Goal: Task Accomplishment & Management: Manage account settings

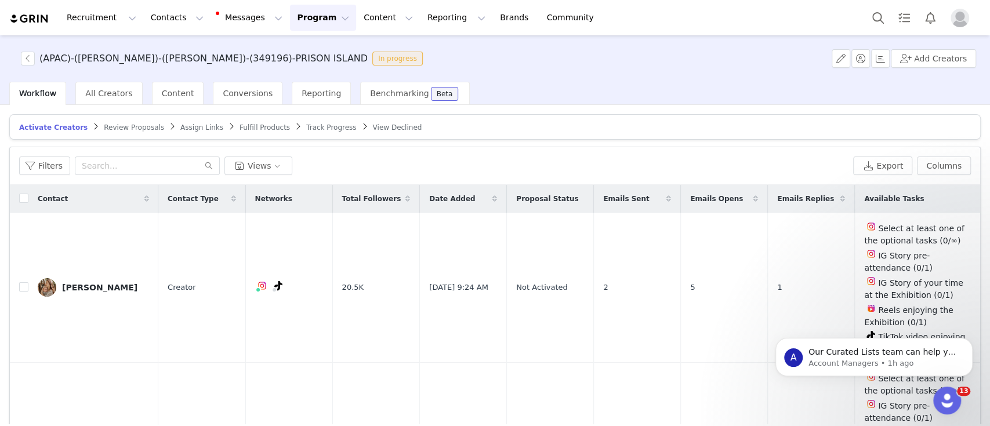
click at [306, 125] on span "Track Progress" at bounding box center [331, 128] width 50 height 8
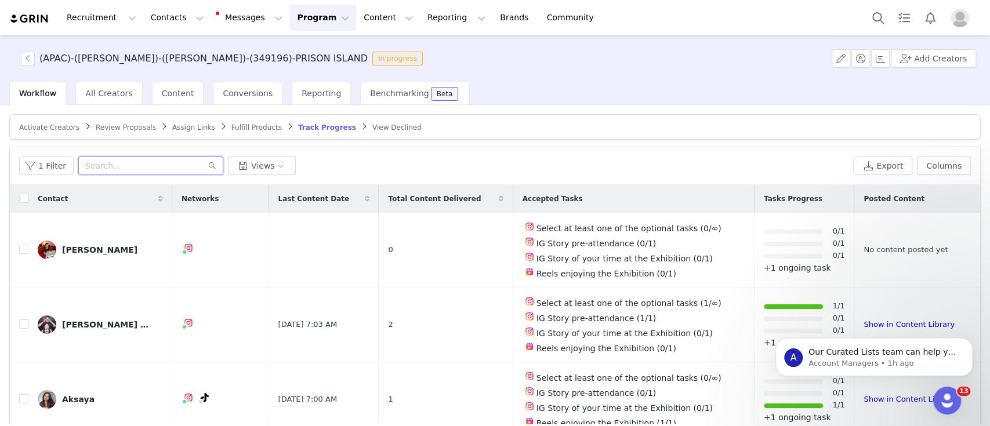
click at [126, 168] on input "text" at bounding box center [150, 166] width 145 height 19
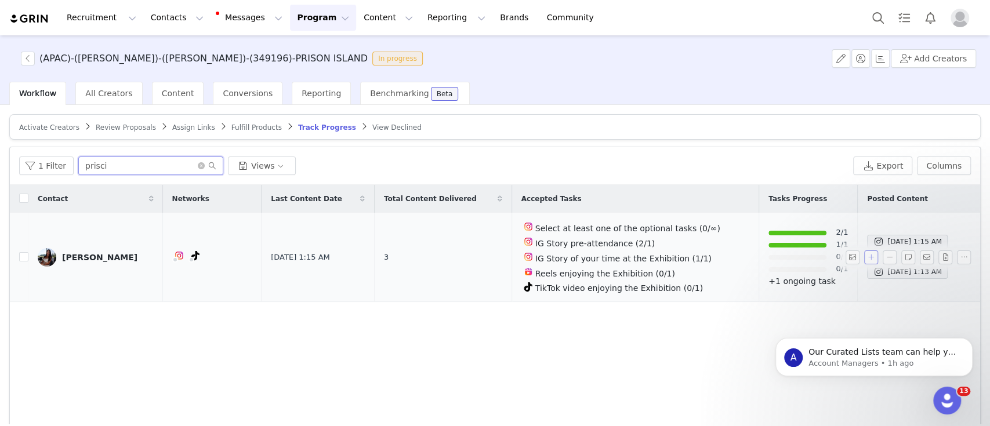
type input "prisci"
click at [864, 251] on button "button" at bounding box center [871, 258] width 14 height 14
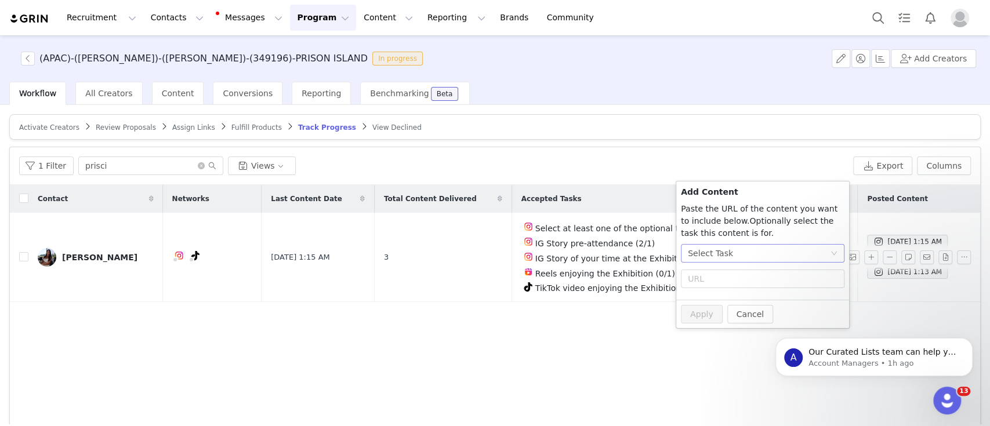
click at [733, 247] on div "Select Task" at bounding box center [759, 253] width 142 height 17
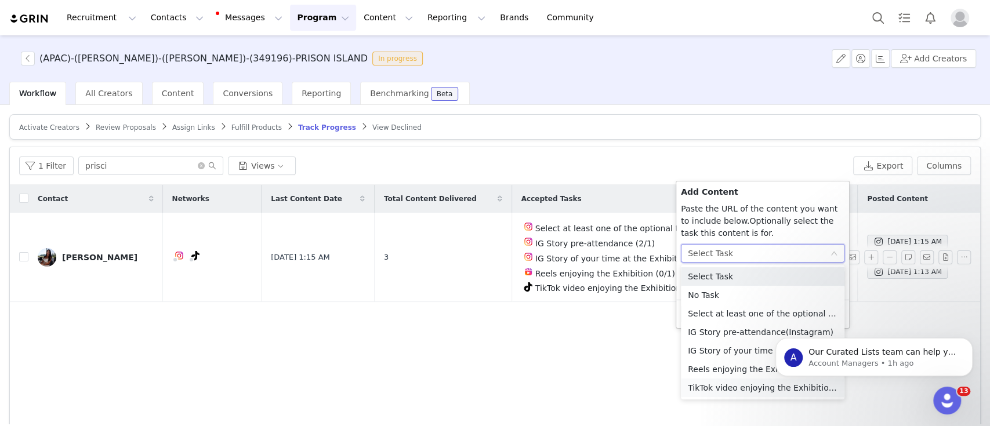
click at [730, 388] on li "TikTok video enjoying the Exhibition (TikTok)" at bounding box center [763, 388] width 164 height 19
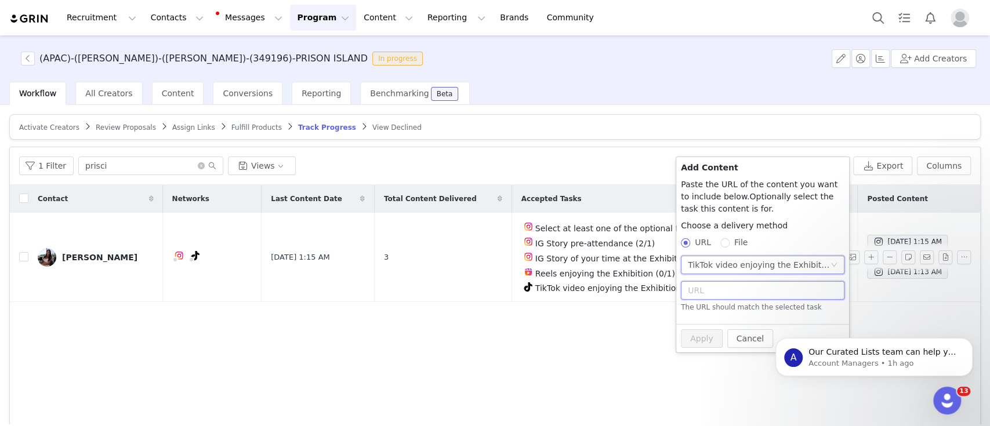
click at [723, 284] on input "text" at bounding box center [763, 290] width 164 height 19
paste input "[URL][DOMAIN_NAME]"
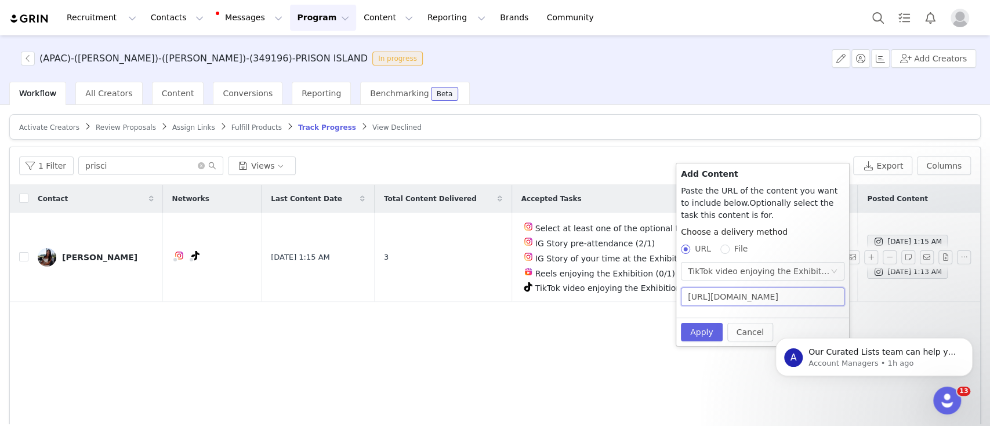
scroll to position [0, 357]
type input "[URL][DOMAIN_NAME]"
click at [702, 331] on button "Apply" at bounding box center [702, 332] width 42 height 19
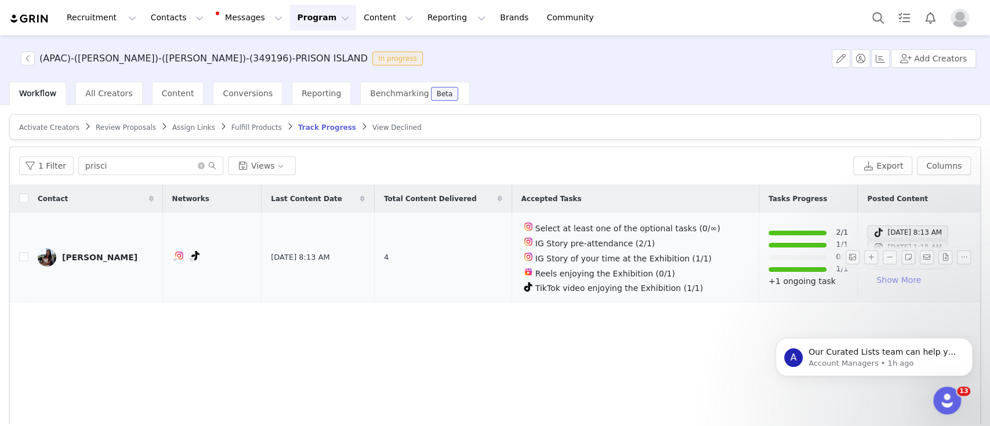
click at [867, 277] on button "Show More" at bounding box center [898, 280] width 63 height 19
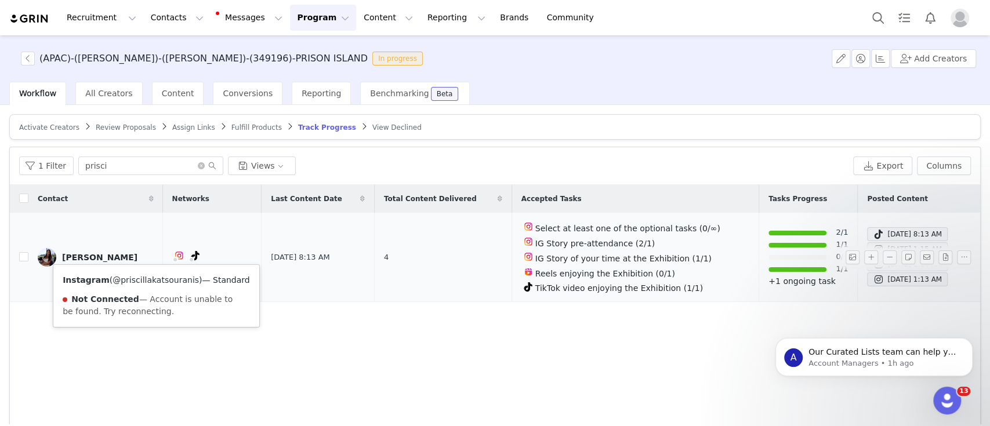
click at [156, 280] on link "@priscillakatsouranis" at bounding box center [156, 280] width 86 height 9
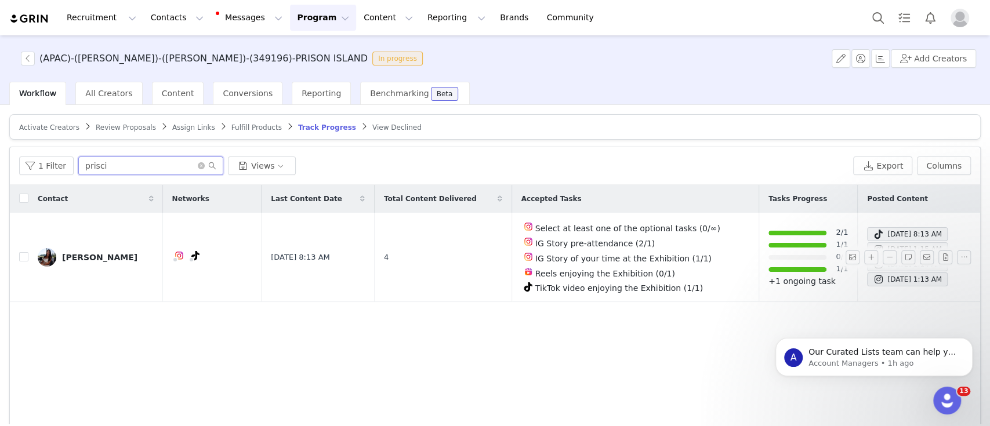
click at [155, 168] on input "prisci" at bounding box center [150, 166] width 145 height 19
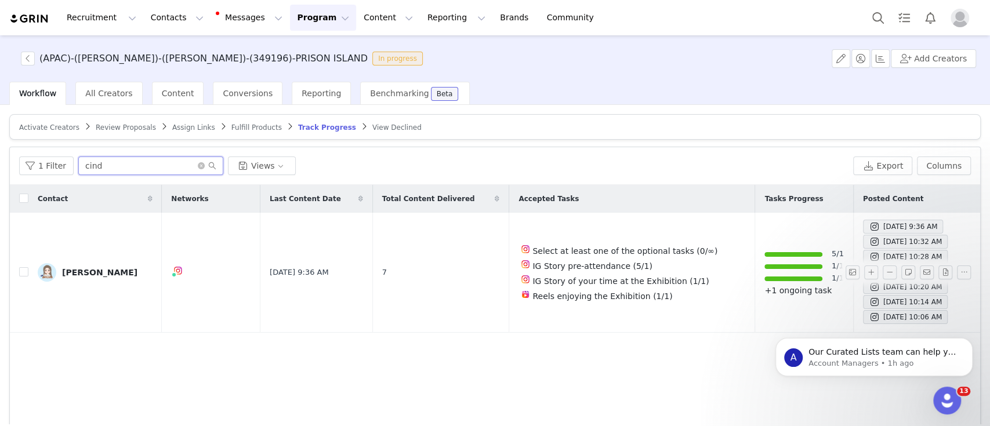
click at [100, 171] on input "cind" at bounding box center [150, 166] width 145 height 19
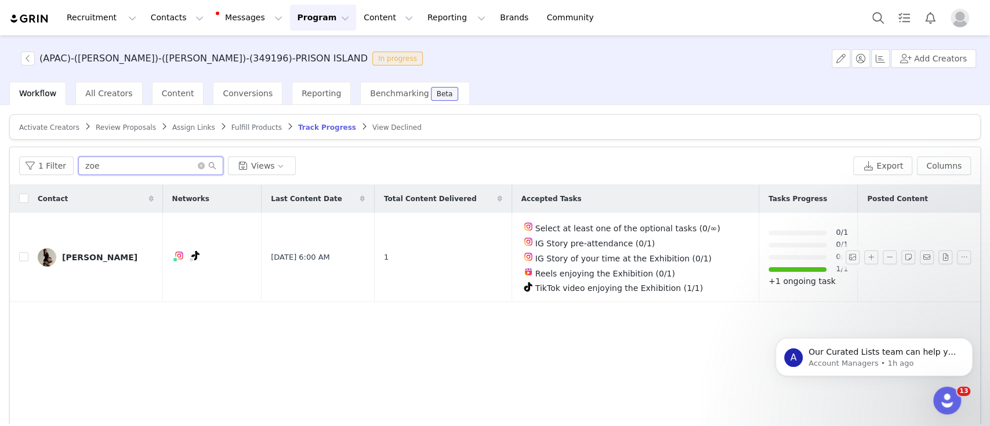
click at [123, 158] on input "zoe" at bounding box center [150, 166] width 145 height 19
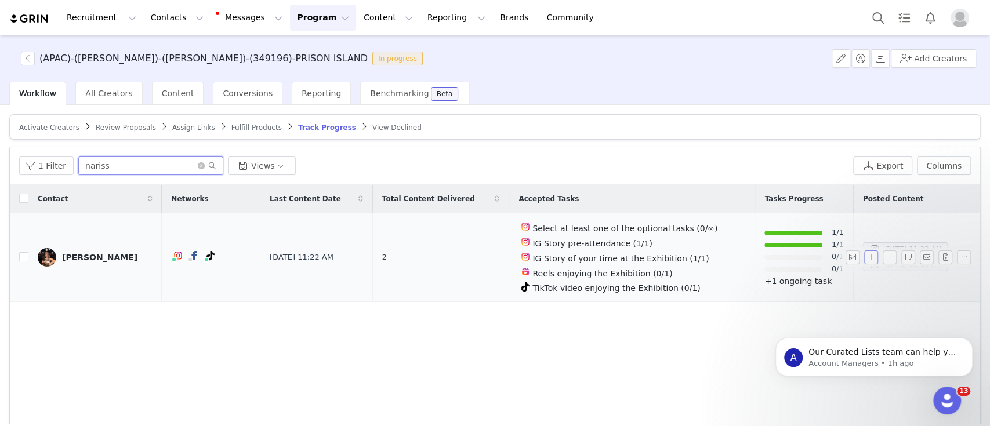
type input "nariss"
click at [864, 258] on button "button" at bounding box center [871, 258] width 14 height 14
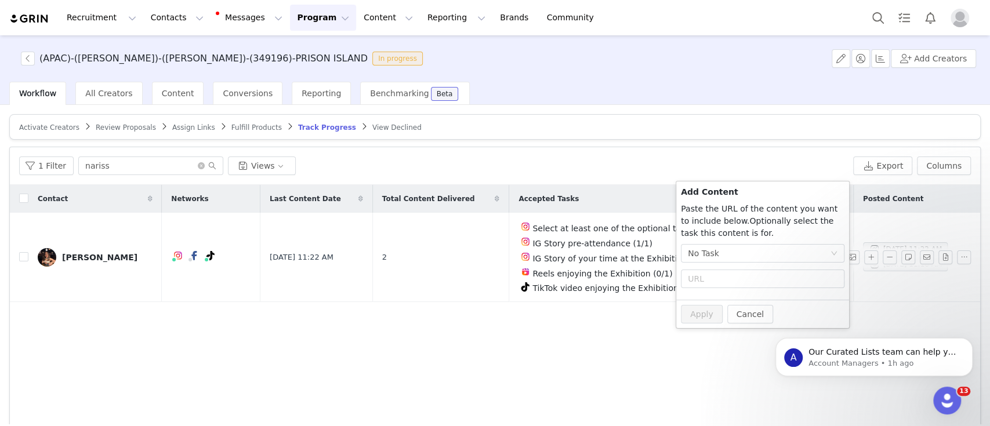
click at [575, 378] on div "Contact Networks Last Content Date Total Content Delivered Accepted Tasks Tasks…" at bounding box center [495, 323] width 971 height 277
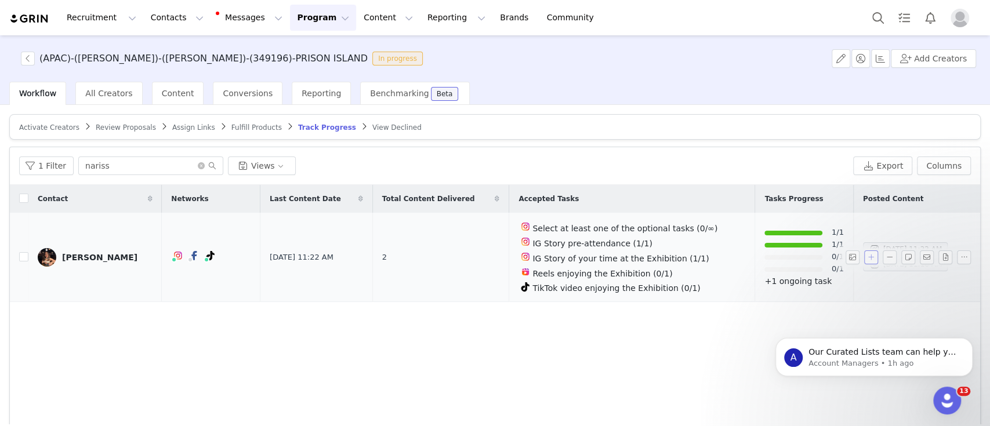
click at [864, 253] on button "button" at bounding box center [871, 258] width 14 height 14
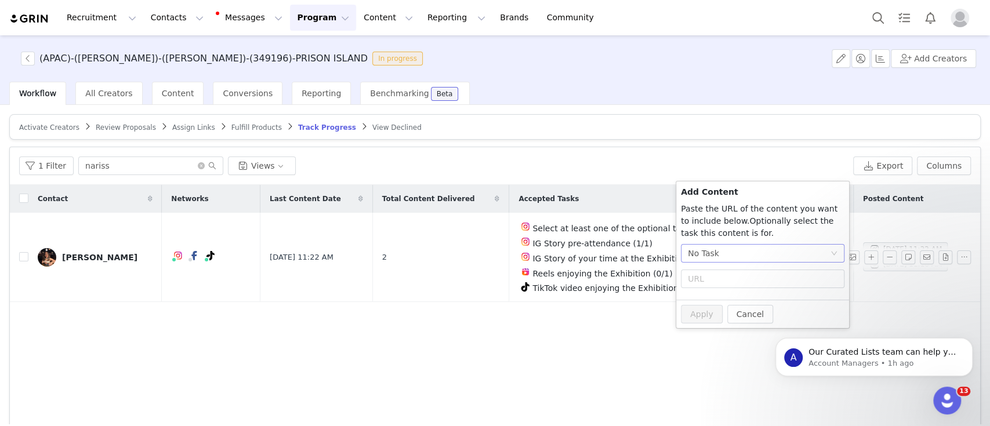
click at [722, 251] on div "No Task" at bounding box center [759, 253] width 142 height 17
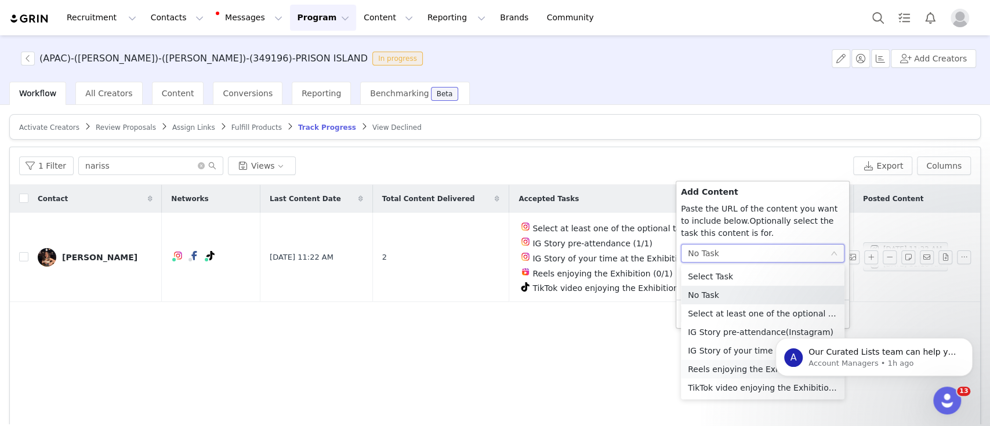
click at [718, 368] on li "Reels enjoying the Exhibition (Instagram)" at bounding box center [763, 369] width 164 height 19
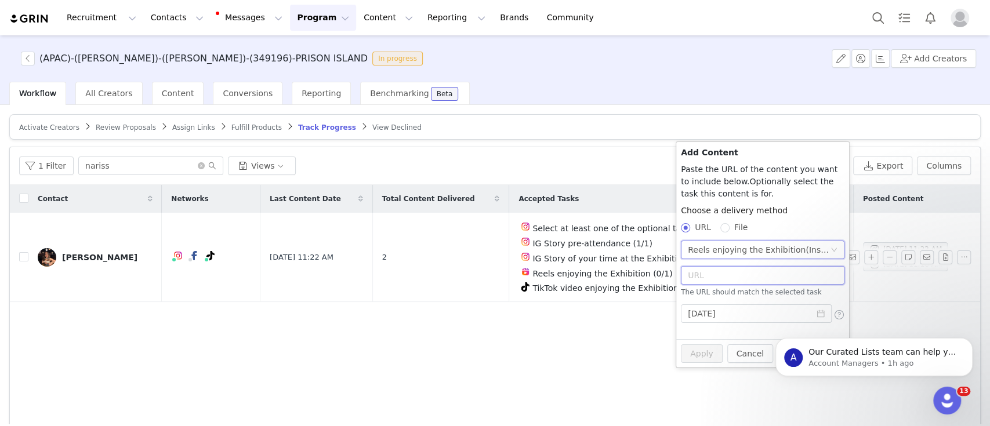
click at [713, 270] on input "text" at bounding box center [763, 275] width 164 height 19
paste input "[URL][DOMAIN_NAME]"
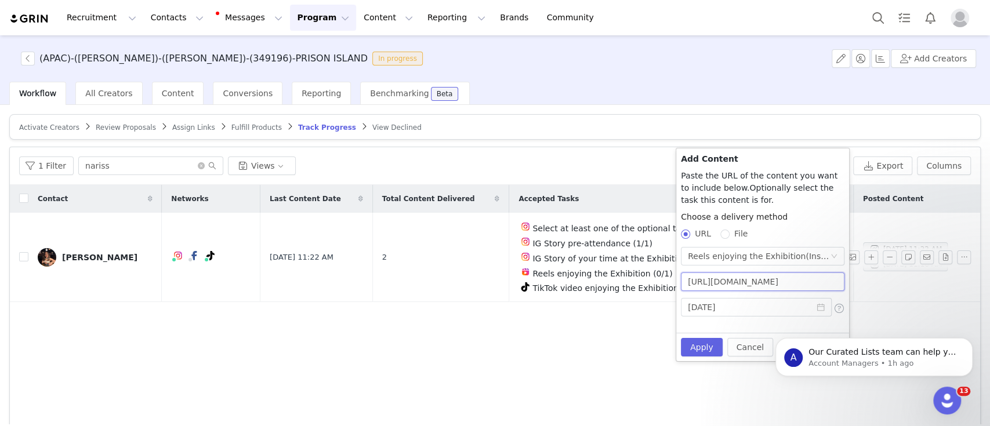
scroll to position [0, 231]
type input "[URL][DOMAIN_NAME]"
click at [690, 353] on button "Apply" at bounding box center [702, 347] width 42 height 19
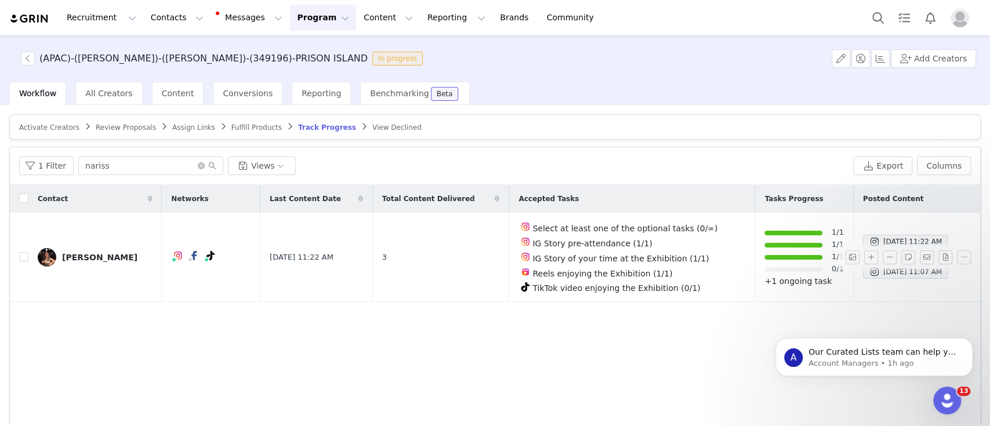
click at [178, 152] on div "1 Filter nariss Views Export Columns" at bounding box center [495, 166] width 971 height 38
click at [165, 160] on input "nariss" at bounding box center [150, 166] width 145 height 19
paste input "darlinhungryclub"
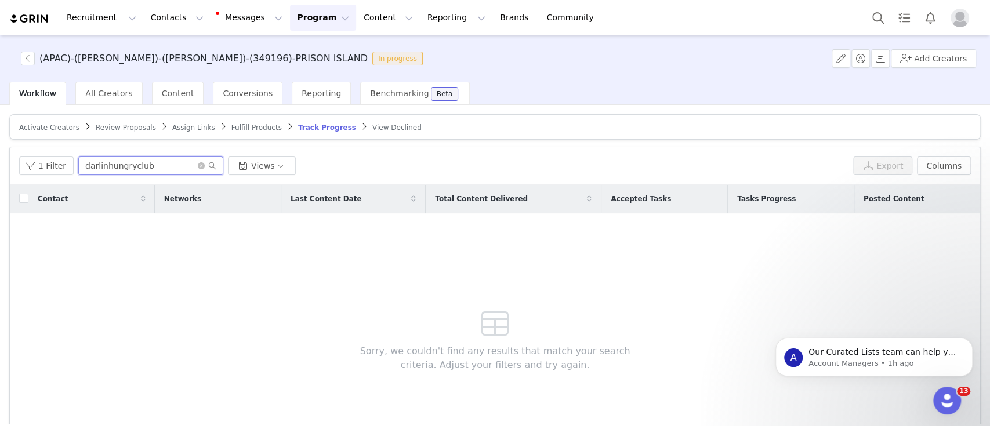
type input "darlinhungryclub"
click at [198, 166] on icon "icon: close-circle" at bounding box center [201, 165] width 7 height 7
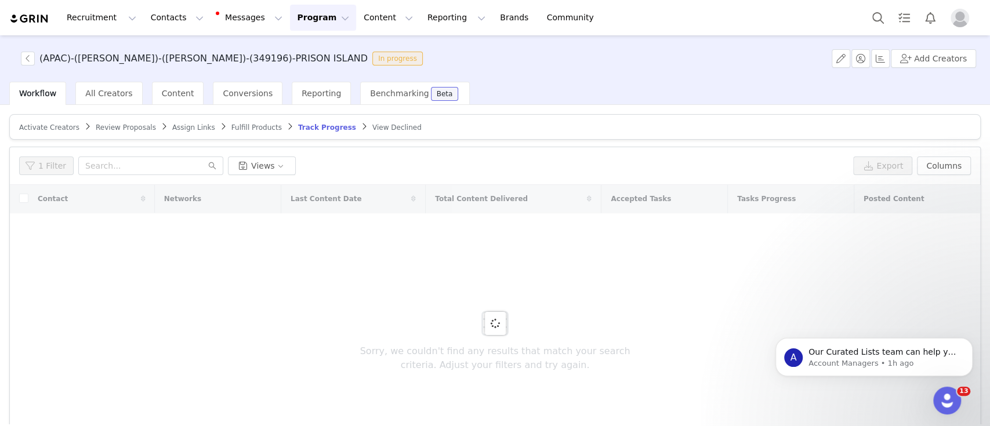
click at [290, 21] on button "Program Program" at bounding box center [323, 18] width 66 height 26
click at [298, 50] on p "Activations" at bounding box center [294, 51] width 45 height 12
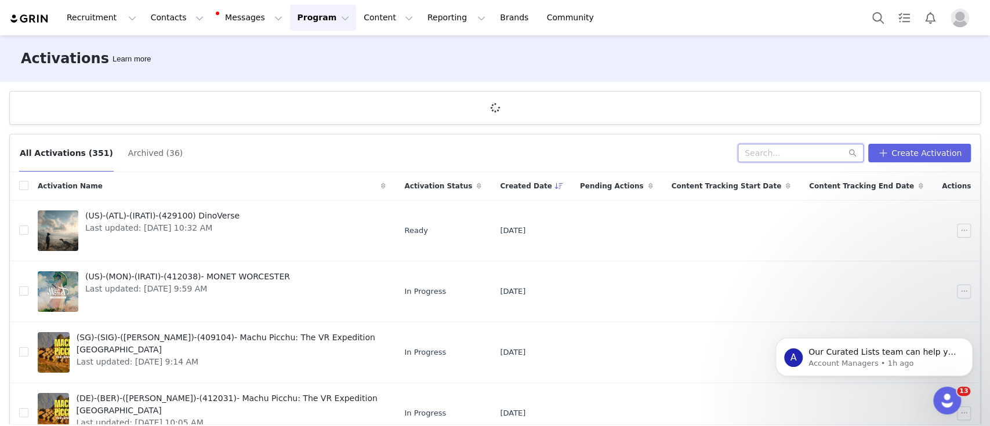
click at [767, 156] on div "All Activations (351) Archived (36) Create Activation" at bounding box center [495, 154] width 971 height 38
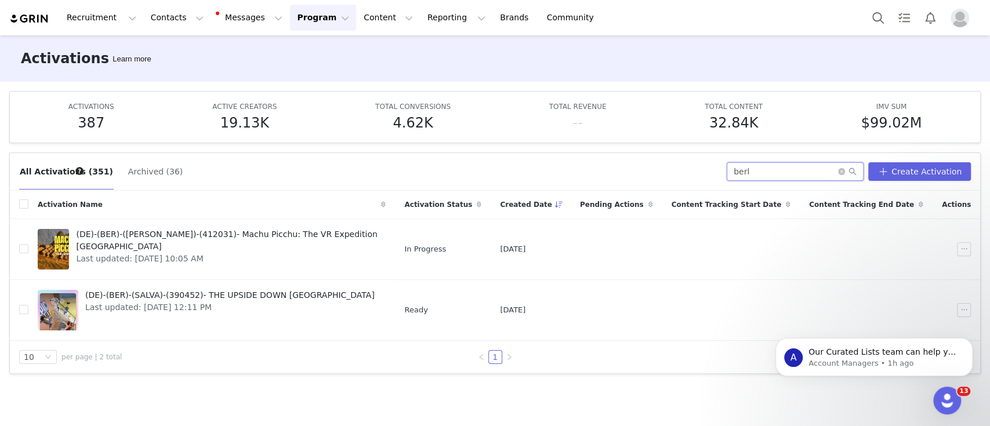
click at [809, 165] on input "berl" at bounding box center [795, 171] width 137 height 19
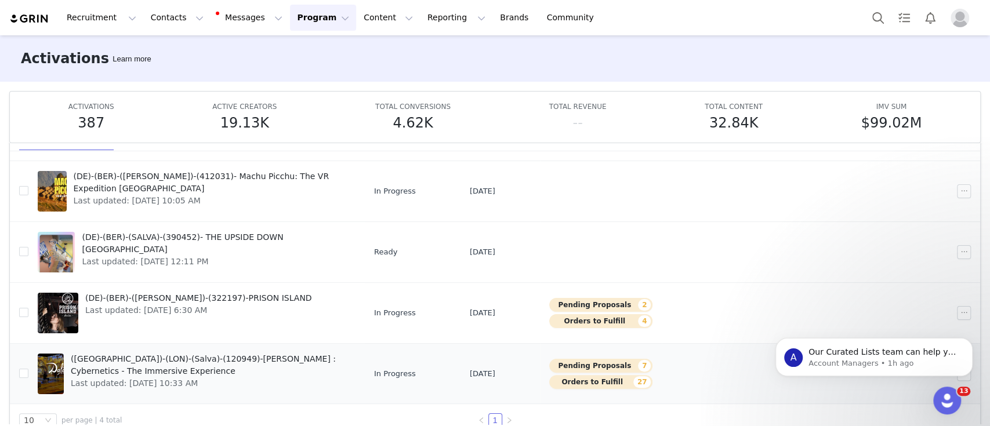
scroll to position [60, 0]
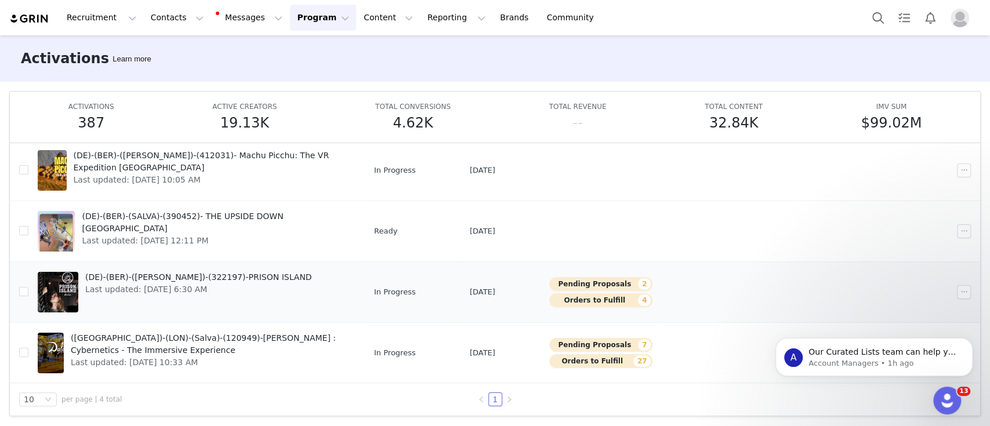
type input "ber"
click at [179, 295] on div "(DE)-(BER)-([PERSON_NAME])-(322197)-PRISON ISLAND Last updated: [DATE] 6:30 AM" at bounding box center [198, 292] width 241 height 46
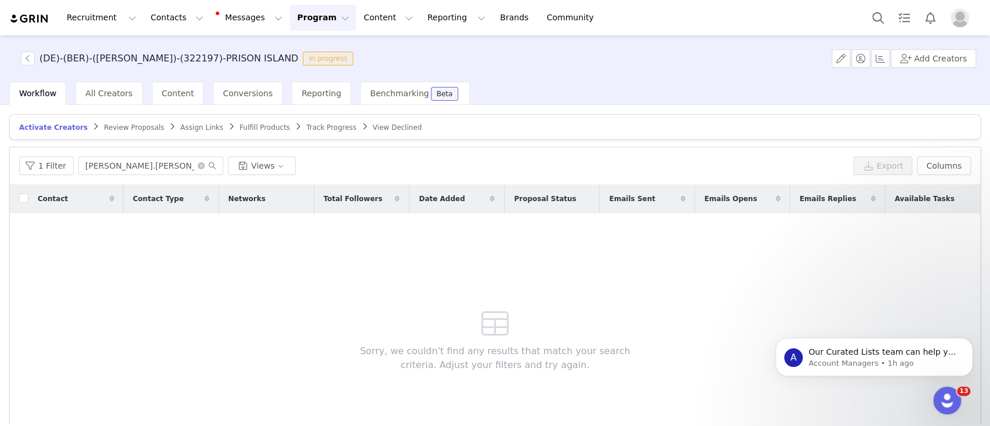
click at [283, 119] on article "Activate Creators Review Proposals Assign Links Fulfill Products Track Progress…" at bounding box center [495, 127] width 972 height 26
click at [306, 130] on span "Track Progress" at bounding box center [331, 128] width 50 height 8
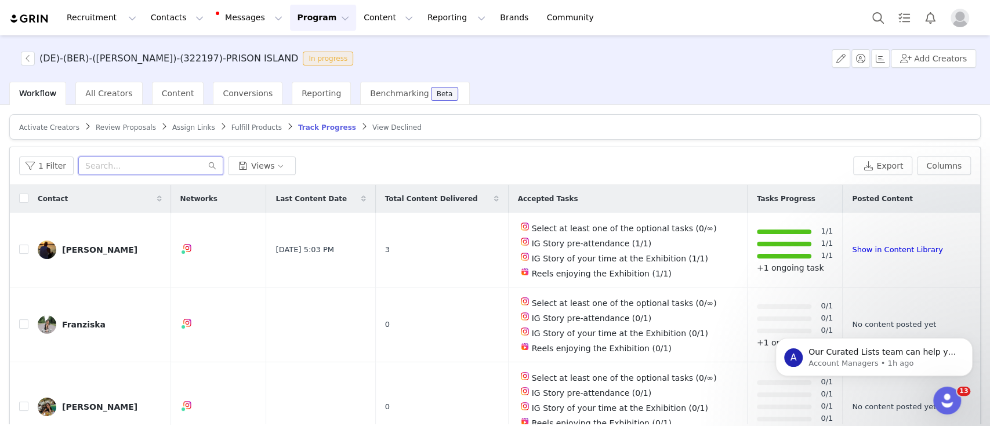
click at [126, 165] on input "text" at bounding box center [150, 166] width 145 height 19
paste input "darlinhungryclub"
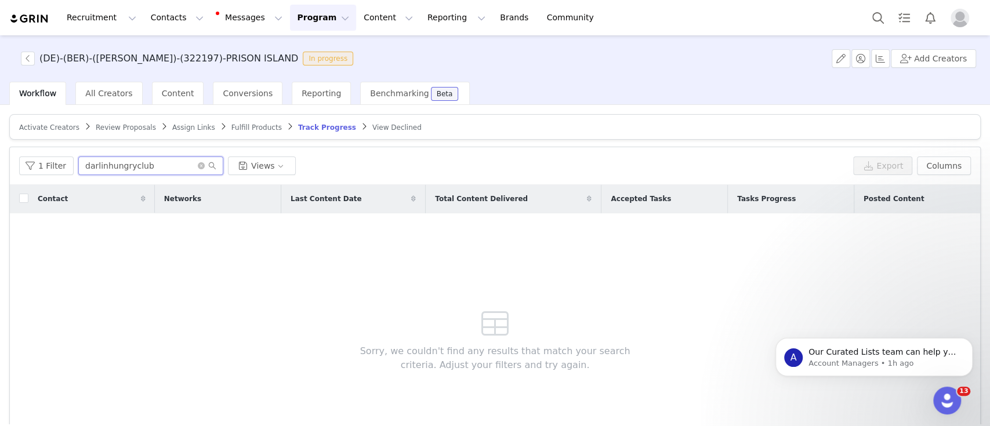
drag, startPoint x: 104, startPoint y: 169, endPoint x: 78, endPoint y: 165, distance: 26.3
click at [78, 165] on input "darlinhungryclub" at bounding box center [150, 166] width 145 height 19
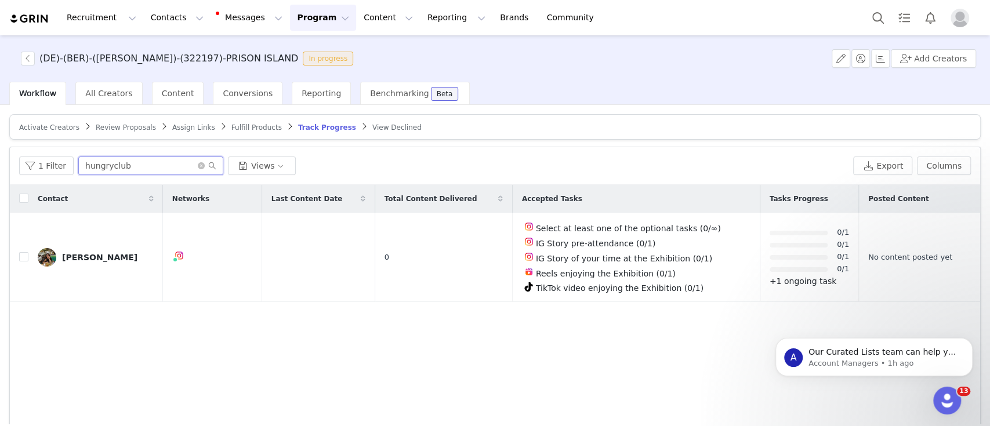
drag, startPoint x: 148, startPoint y: 165, endPoint x: 116, endPoint y: 160, distance: 32.2
click at [116, 160] on input "hungryclub" at bounding box center [150, 166] width 145 height 19
type input "hungryclub"
click at [198, 164] on icon "icon: close-circle" at bounding box center [201, 165] width 7 height 7
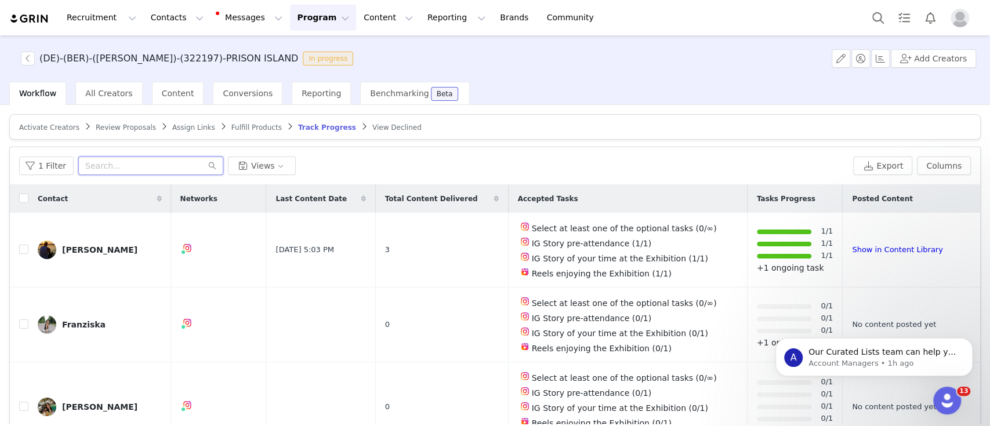
click at [118, 165] on input "text" at bounding box center [150, 166] width 145 height 19
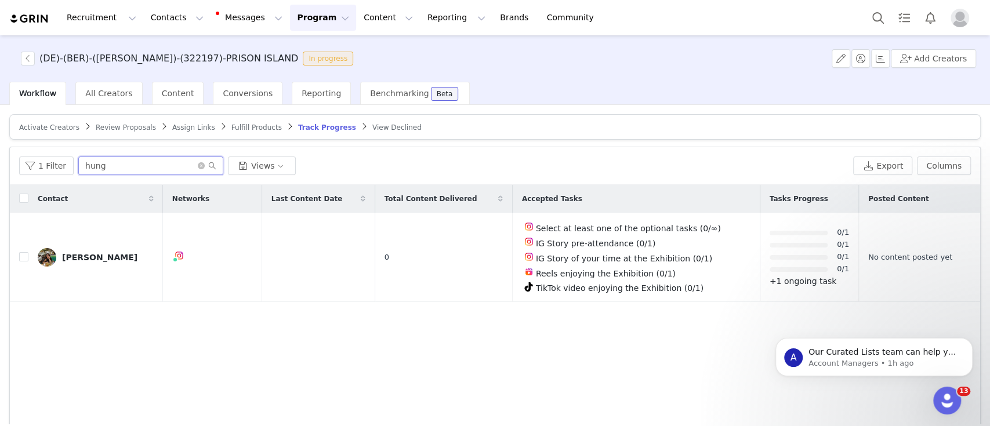
type input "hung"
click at [198, 162] on icon "icon: close-circle" at bounding box center [201, 165] width 7 height 7
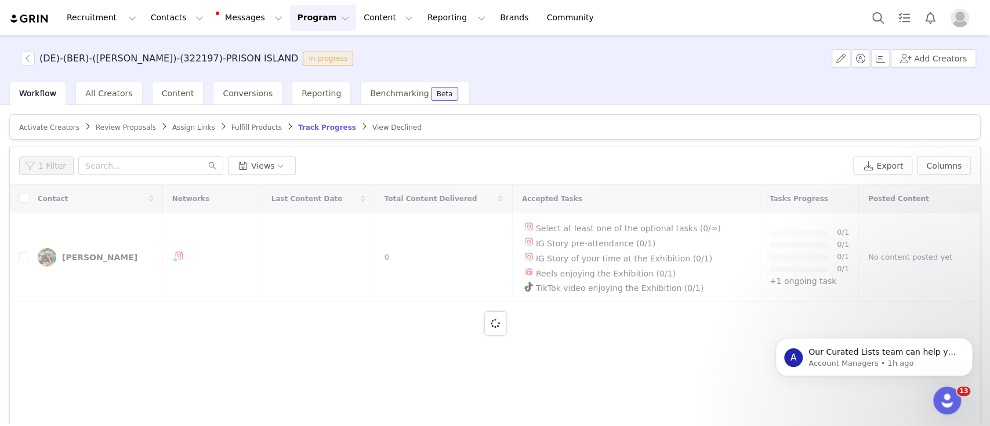
click at [63, 124] on span "Activate Creators" at bounding box center [49, 128] width 60 height 8
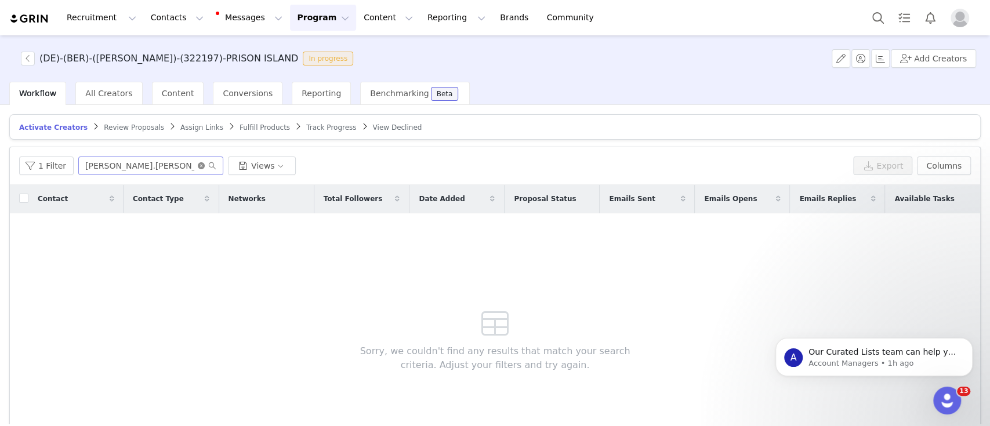
click at [198, 162] on icon "icon: close-circle" at bounding box center [201, 165] width 7 height 7
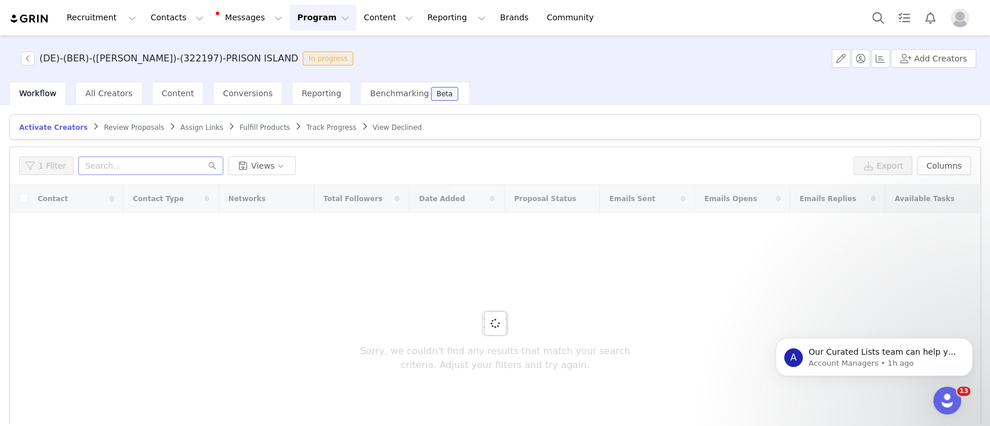
click at [296, 11] on button "Program Program" at bounding box center [323, 18] width 66 height 26
click at [299, 46] on p "Activations" at bounding box center [294, 51] width 45 height 12
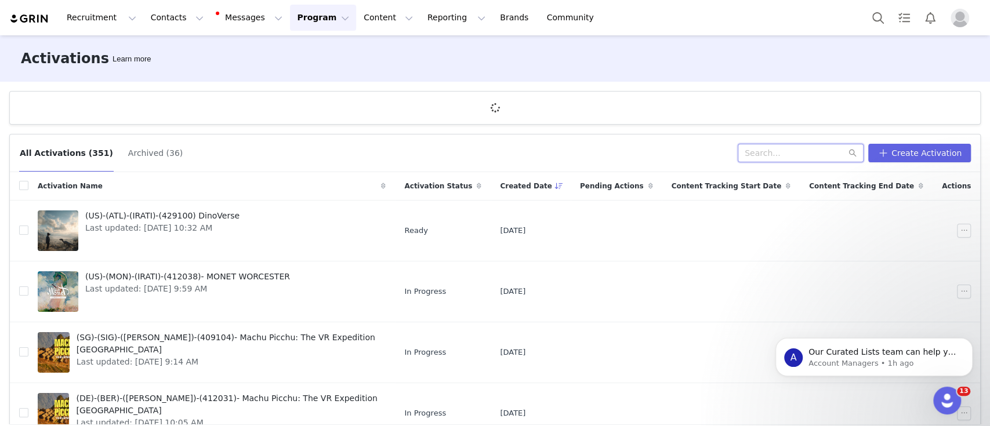
click at [787, 158] on input "text" at bounding box center [801, 153] width 126 height 19
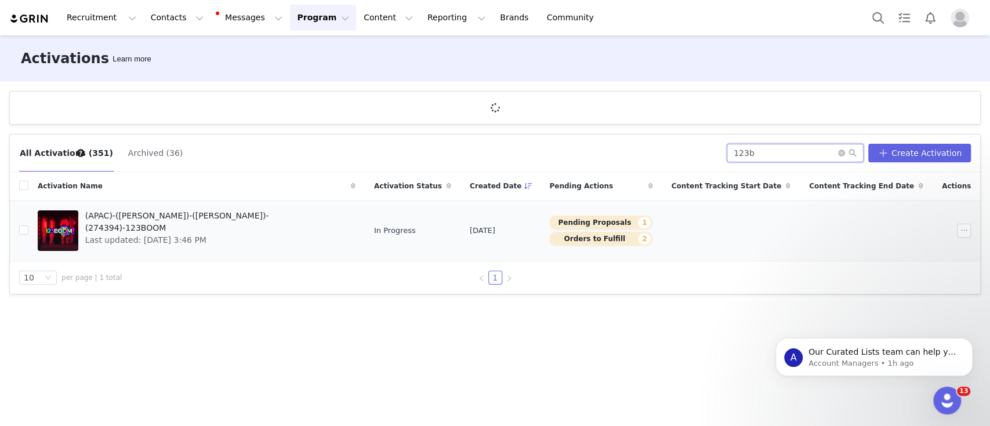
type input "123b"
click at [183, 234] on span "Last updated: [DATE] 3:46 PM" at bounding box center [216, 240] width 263 height 12
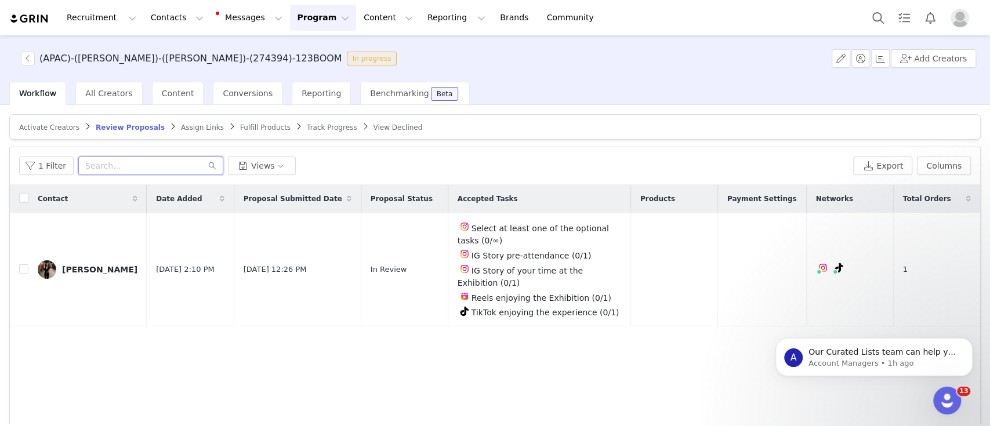
click at [197, 162] on input "text" at bounding box center [150, 166] width 145 height 19
click at [307, 125] on span "Track Progress" at bounding box center [332, 128] width 50 height 8
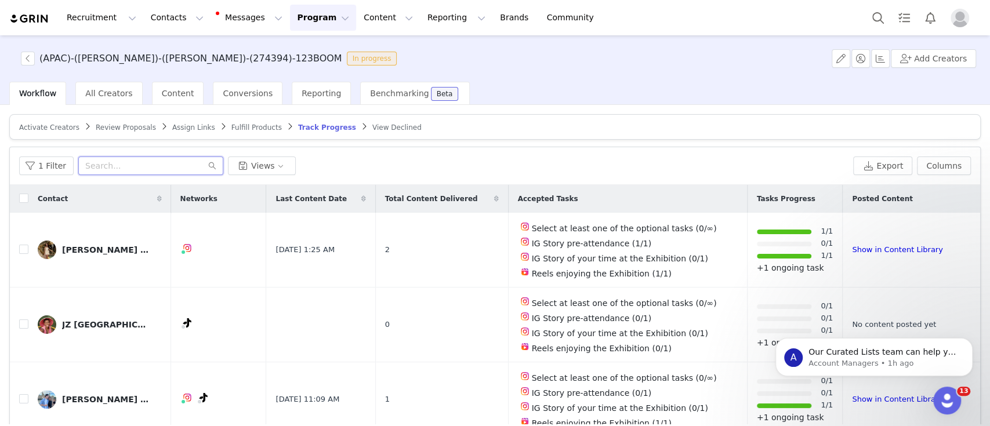
click at [131, 164] on input "text" at bounding box center [150, 166] width 145 height 19
paste input "[URL][DOMAIN_NAME]"
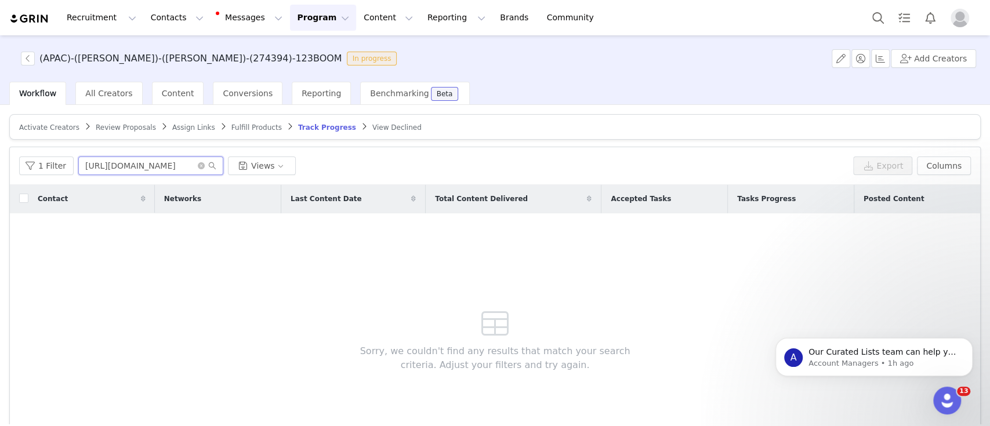
click at [196, 171] on input "[URL][DOMAIN_NAME]" at bounding box center [150, 166] width 145 height 19
type input "[URL][DOMAIN_NAME]"
click at [198, 163] on icon "icon: close-circle" at bounding box center [201, 165] width 7 height 7
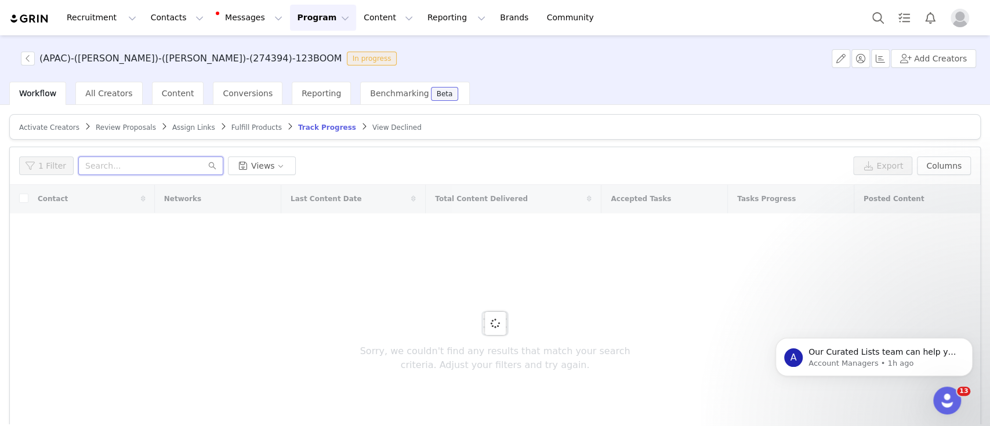
click at [189, 162] on input "text" at bounding box center [150, 166] width 145 height 19
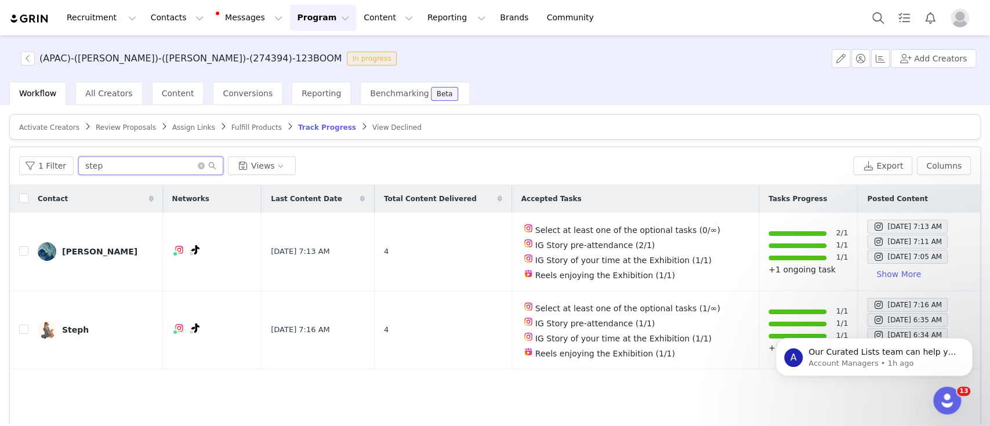
type input "step"
click at [198, 162] on icon "icon: close-circle" at bounding box center [201, 165] width 7 height 7
click at [59, 131] on span "Activate Creators" at bounding box center [49, 128] width 60 height 8
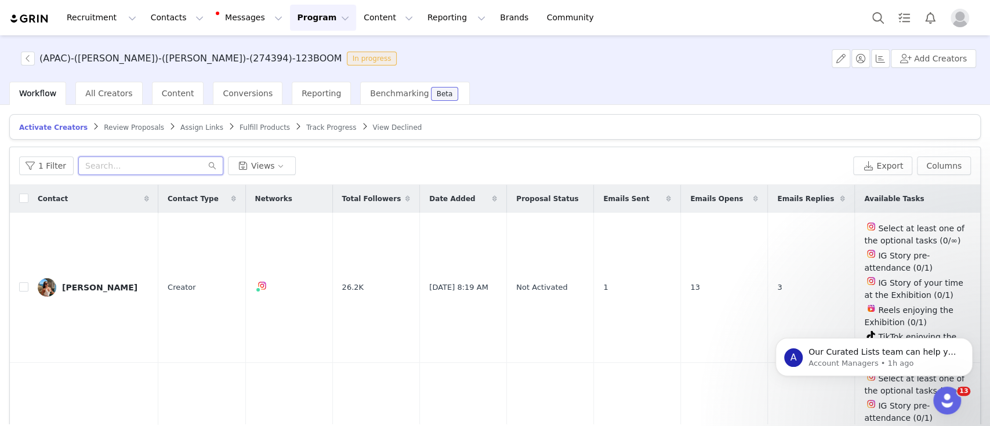
click at [97, 162] on input "text" at bounding box center [150, 166] width 145 height 19
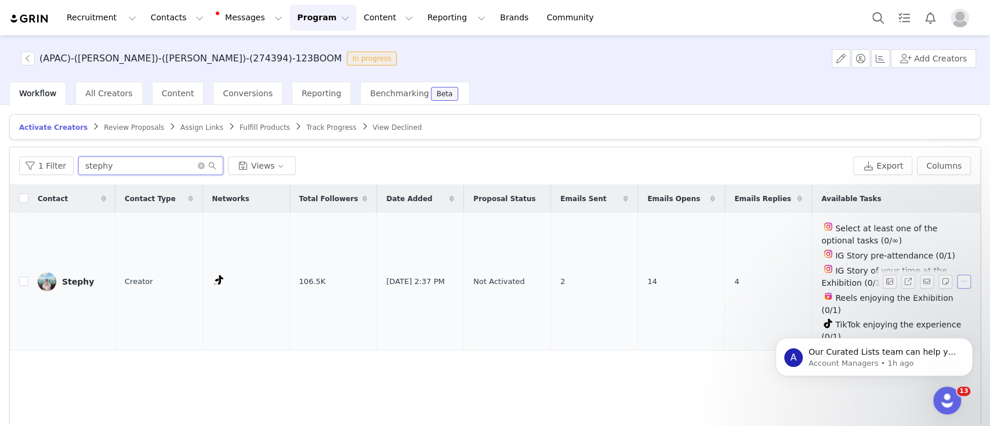
type input "stephy"
click at [957, 281] on button "button" at bounding box center [964, 282] width 14 height 14
click at [880, 296] on span at bounding box center [882, 300] width 12 height 13
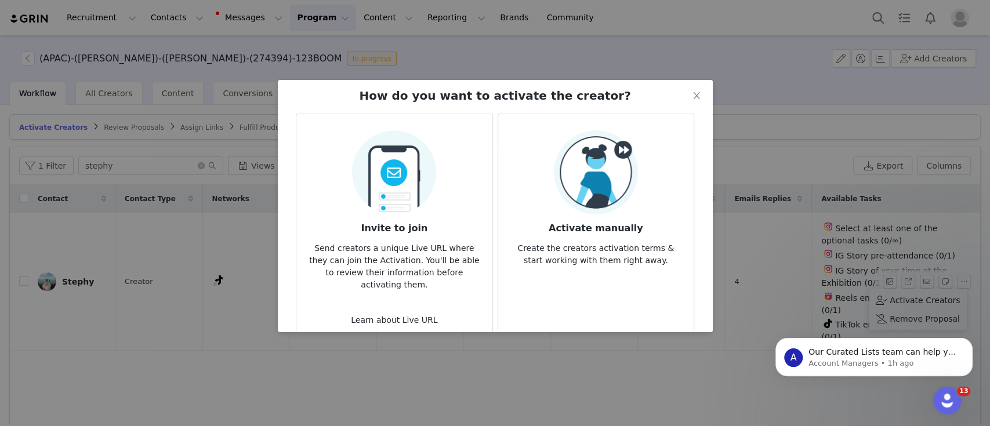
click at [592, 260] on p "Create the creators activation terms & start working with them right away." at bounding box center [596, 251] width 177 height 31
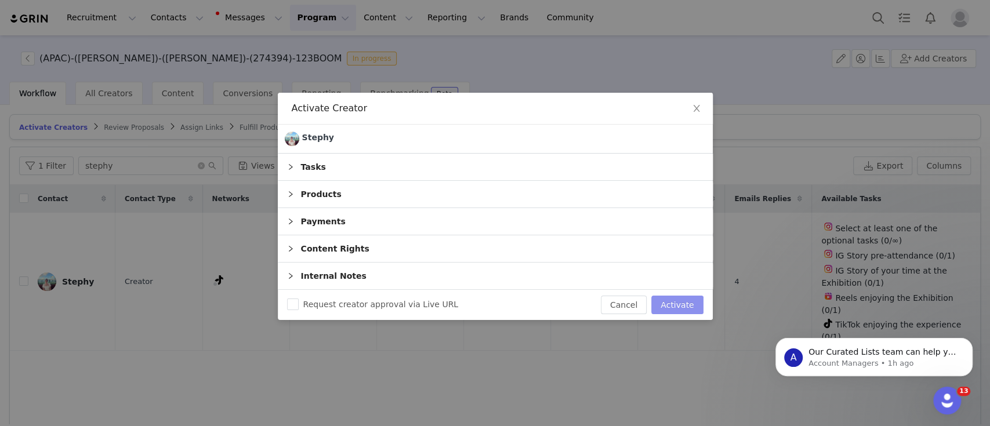
click at [682, 306] on button "Activate" at bounding box center [677, 305] width 52 height 19
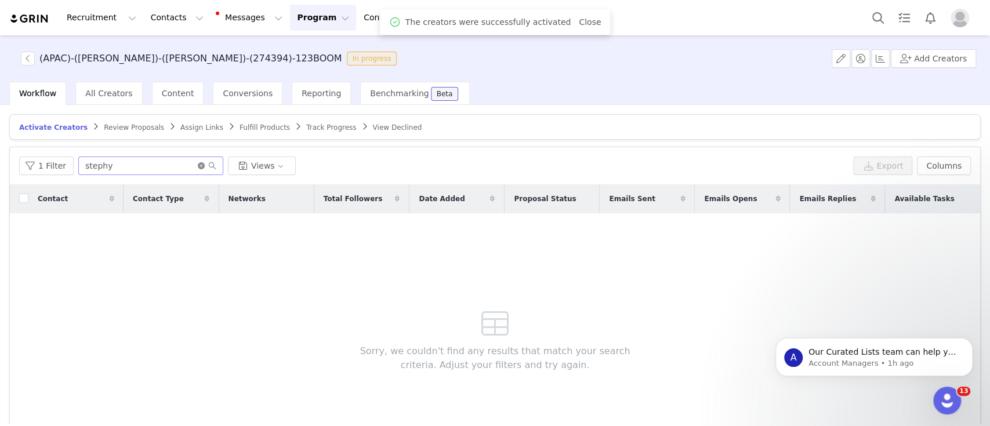
click at [198, 166] on icon "icon: close-circle" at bounding box center [201, 165] width 7 height 7
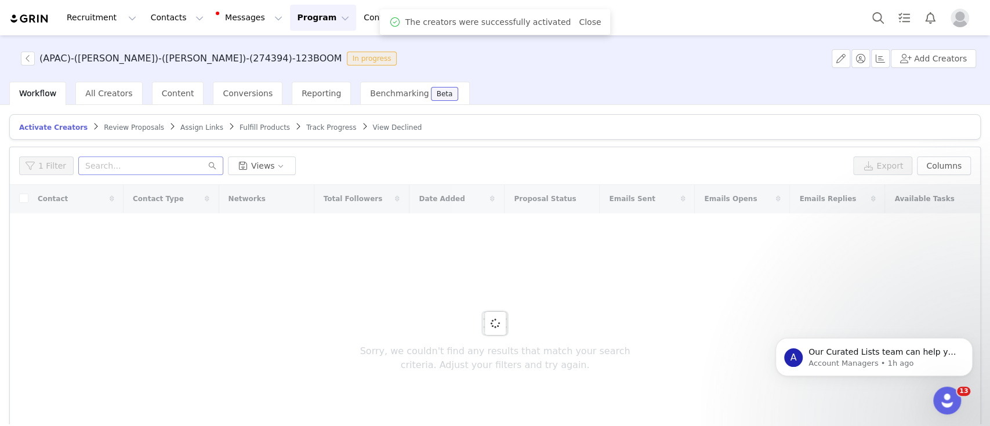
click at [180, 128] on span "Assign Links" at bounding box center [201, 128] width 43 height 8
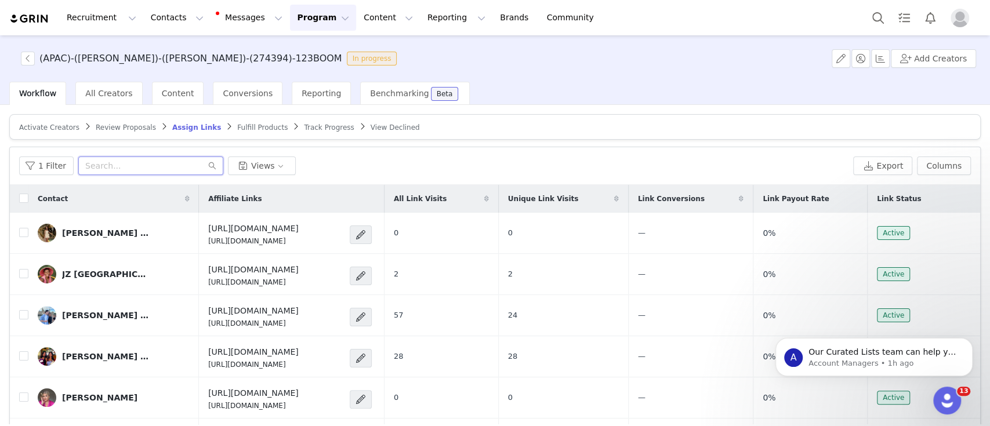
click at [158, 159] on input "text" at bounding box center [150, 166] width 145 height 19
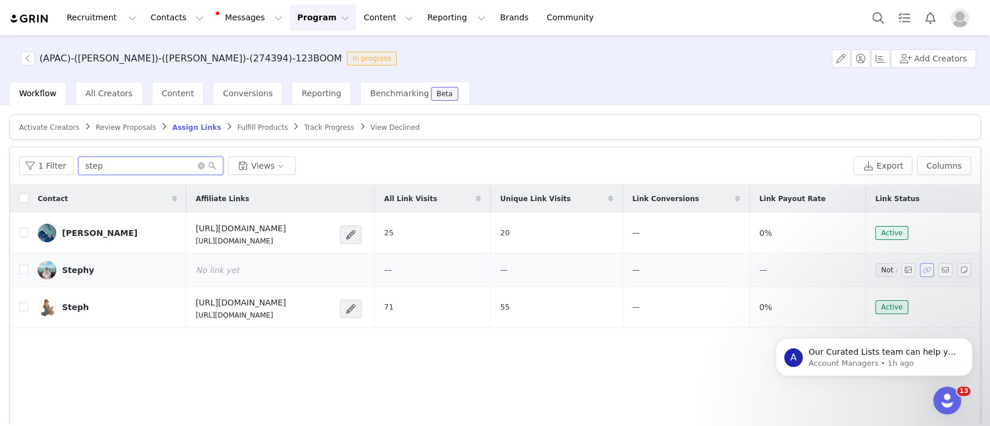
type input "step"
click at [920, 265] on button "button" at bounding box center [927, 270] width 14 height 14
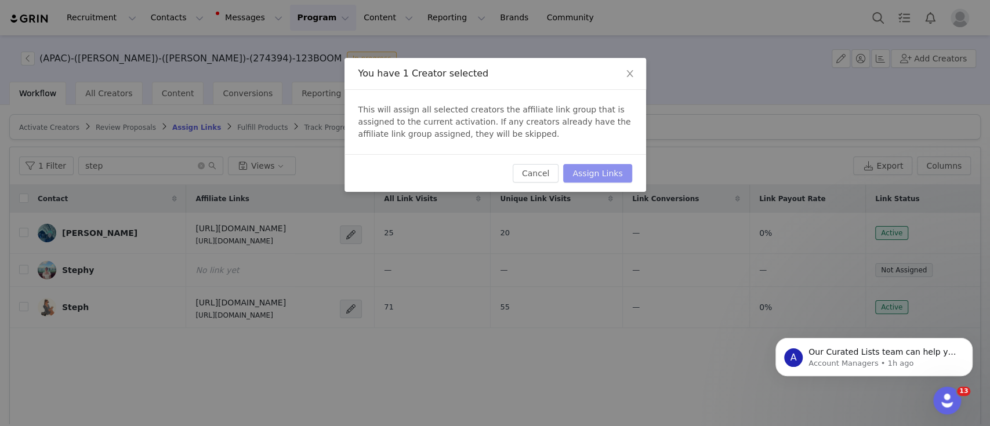
click at [617, 171] on button "Assign Links" at bounding box center [597, 173] width 68 height 19
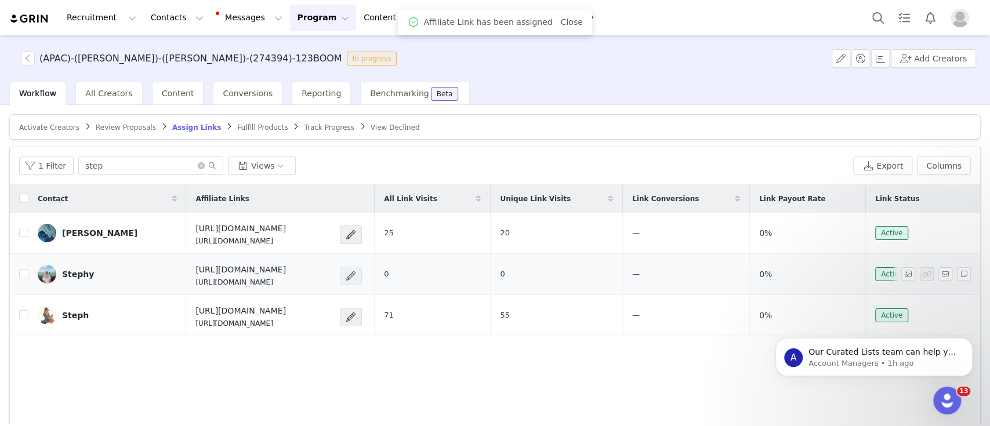
click at [362, 269] on span at bounding box center [351, 276] width 22 height 19
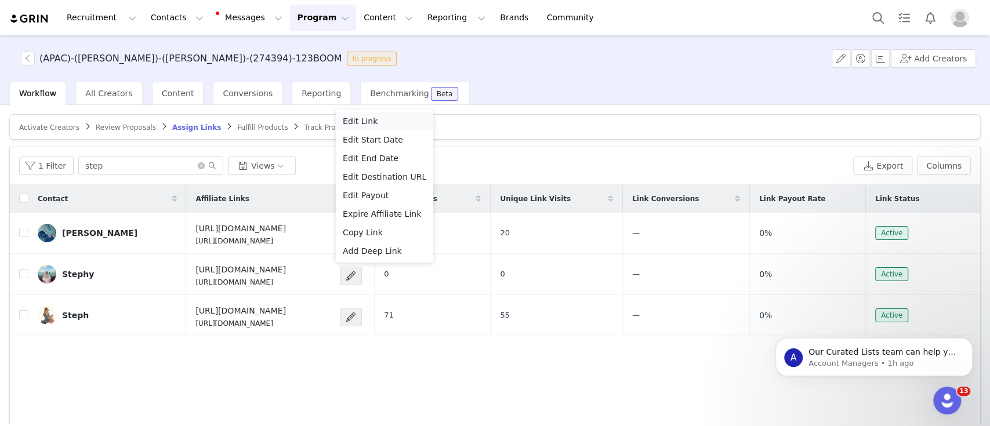
click at [379, 120] on div "Edit Link" at bounding box center [385, 121] width 84 height 13
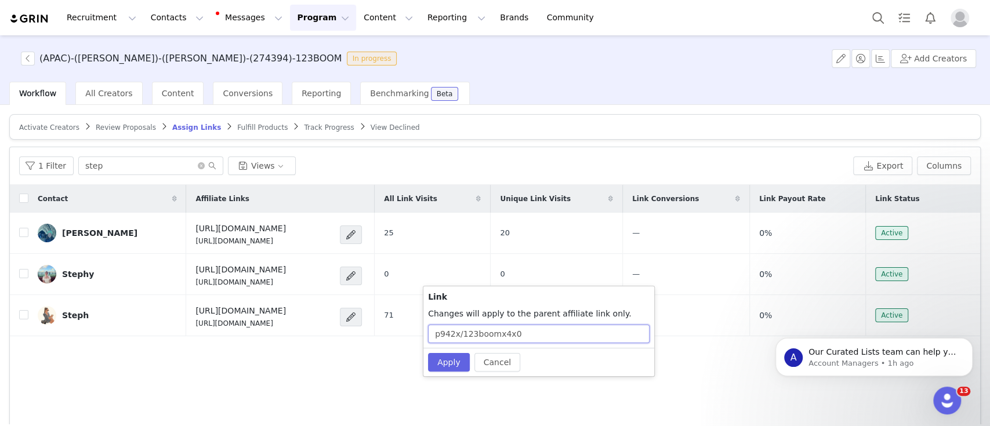
drag, startPoint x: 519, startPoint y: 333, endPoint x: 497, endPoint y: 332, distance: 21.5
click at [497, 332] on input "p942x/123boomx4x0" at bounding box center [539, 334] width 222 height 19
type input "p942x/123boomxstephycurry"
click at [446, 362] on button "Apply" at bounding box center [449, 362] width 42 height 19
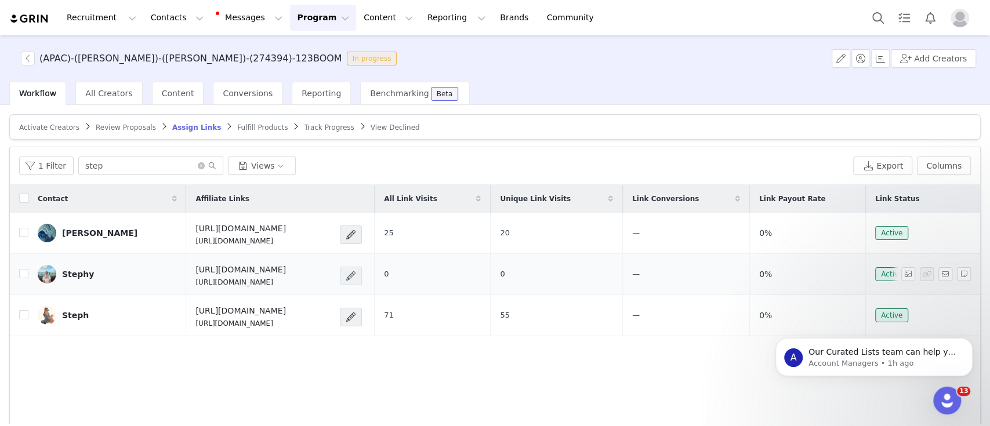
click at [357, 277] on span at bounding box center [351, 276] width 12 height 14
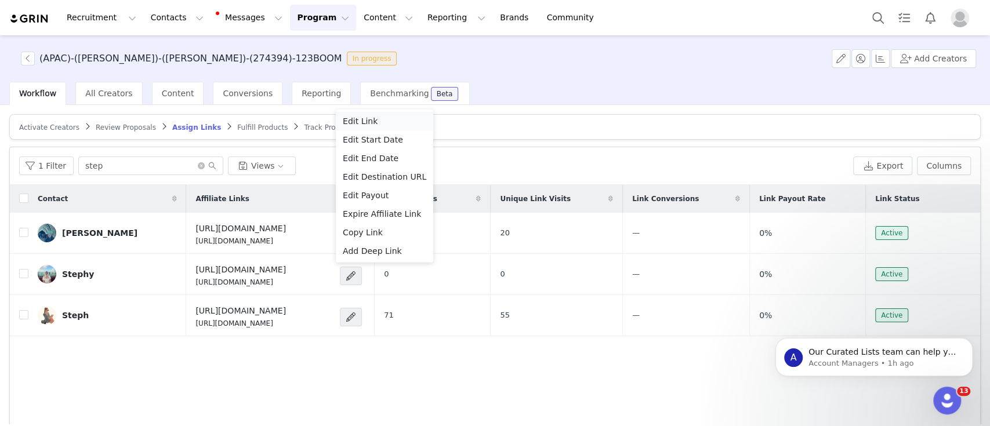
click at [373, 122] on div "Edit Link" at bounding box center [385, 121] width 84 height 13
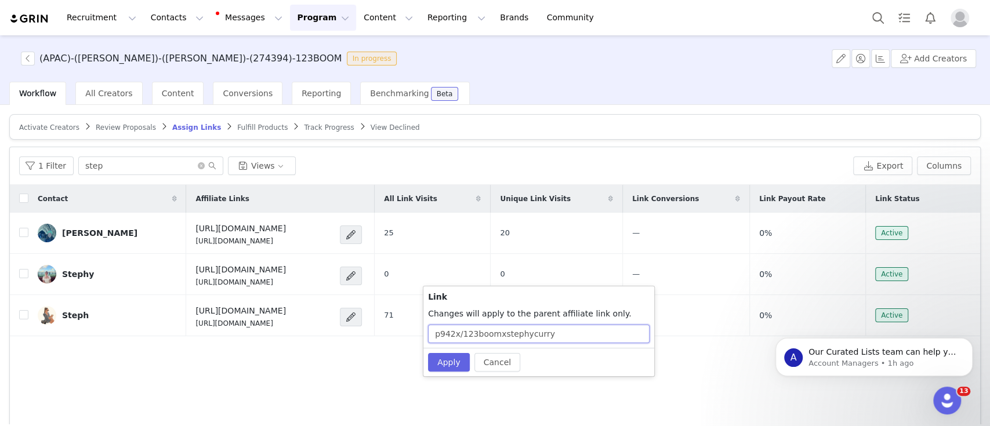
click at [567, 337] on input "p942x/123boomxstephycurry" at bounding box center [539, 334] width 222 height 19
type input "p942x/123boomxstephycurrie"
click at [459, 354] on button "Apply" at bounding box center [449, 362] width 42 height 19
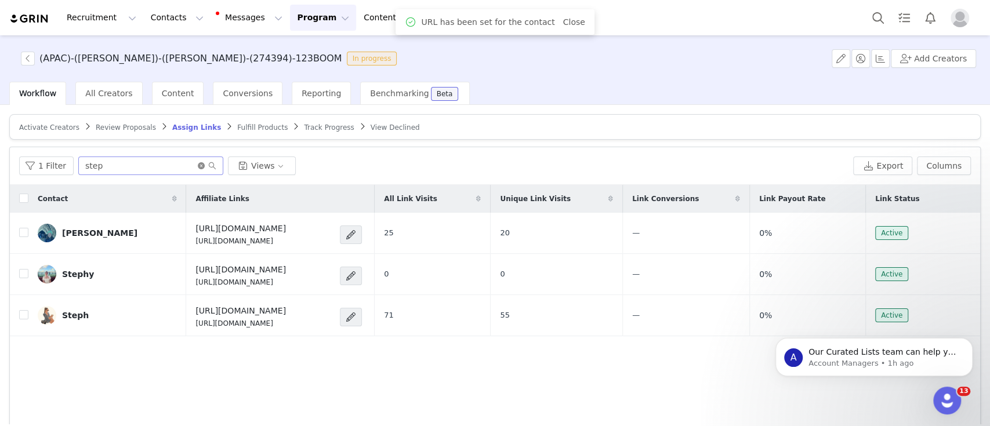
click at [200, 165] on icon "icon: close-circle" at bounding box center [201, 165] width 7 height 7
click at [304, 128] on span "Track Progress" at bounding box center [329, 128] width 50 height 8
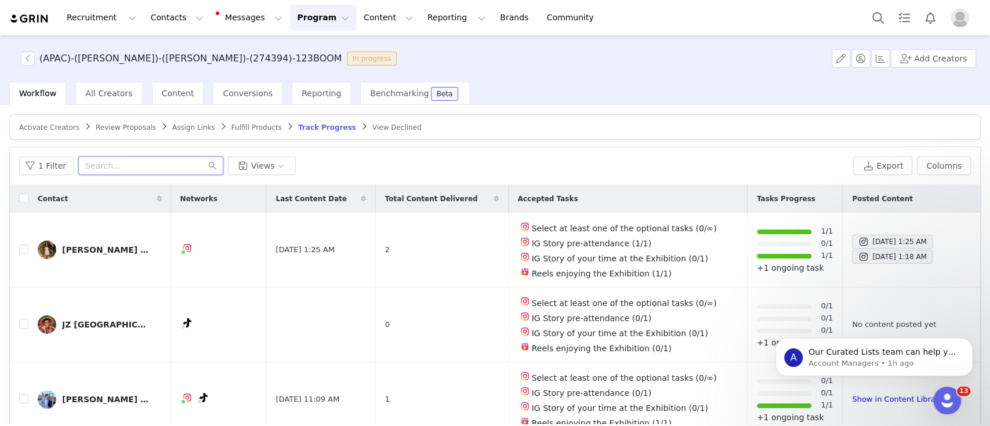
click at [158, 160] on input "text" at bounding box center [150, 166] width 145 height 19
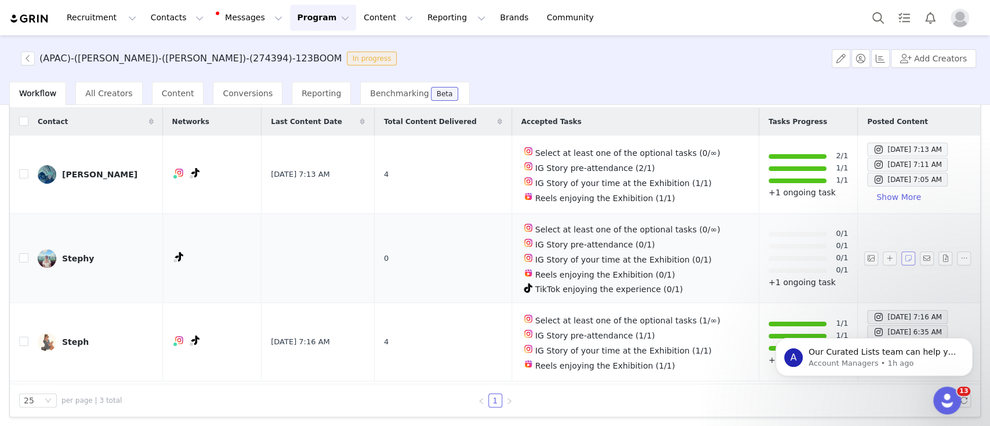
scroll to position [78, 0]
type input "step"
click at [883, 257] on button "button" at bounding box center [890, 258] width 14 height 14
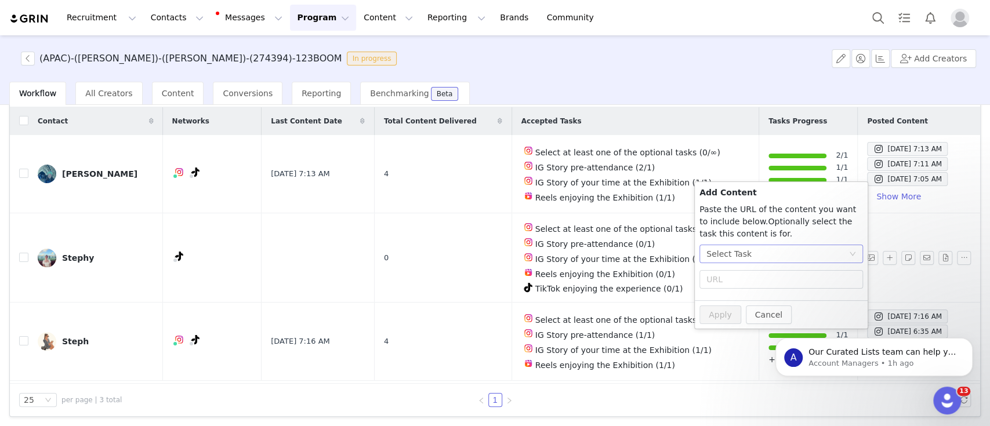
click at [721, 253] on div "Select Task" at bounding box center [729, 253] width 45 height 17
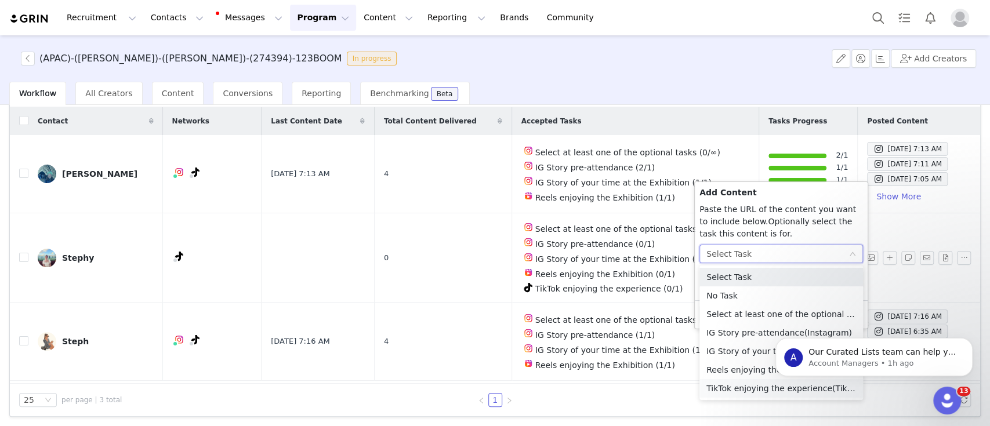
click at [732, 392] on li "TikTok enjoying the experience (TikTok)" at bounding box center [782, 388] width 164 height 19
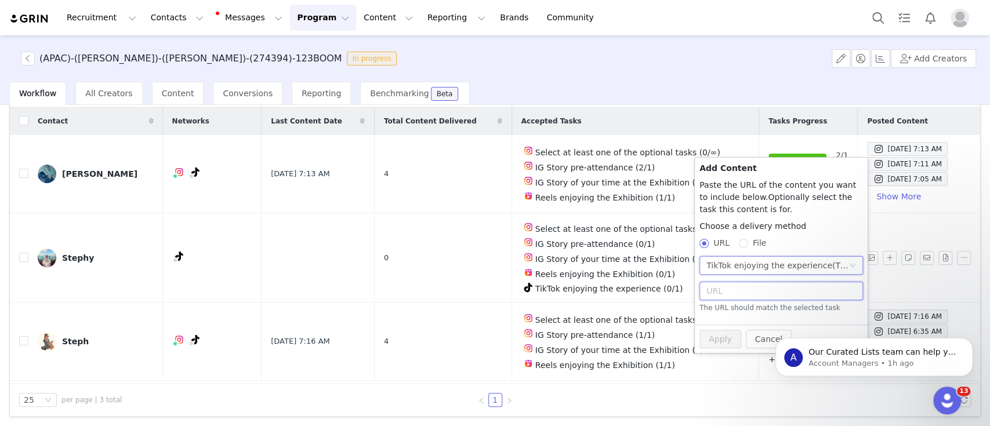
click at [734, 293] on input "text" at bounding box center [782, 291] width 164 height 19
paste input "[URL][DOMAIN_NAME]"
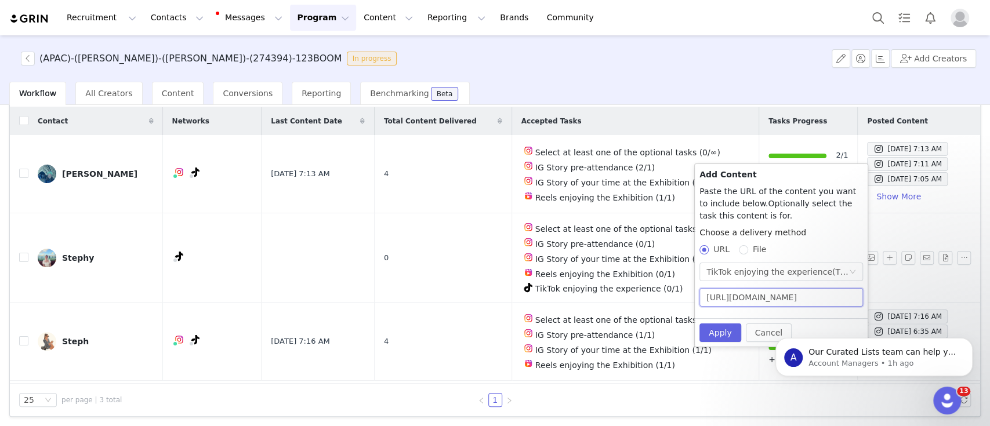
scroll to position [0, 360]
type input "[URL][DOMAIN_NAME]"
click at [713, 334] on button "Apply" at bounding box center [721, 333] width 42 height 19
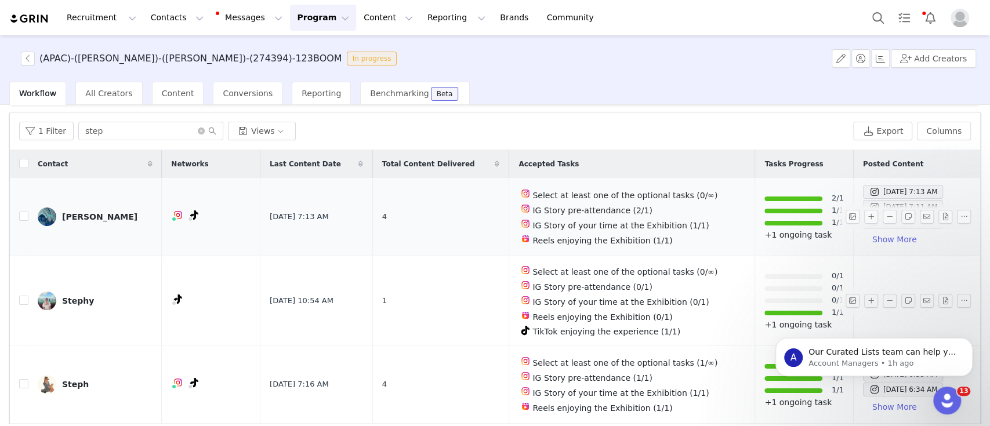
scroll to position [0, 0]
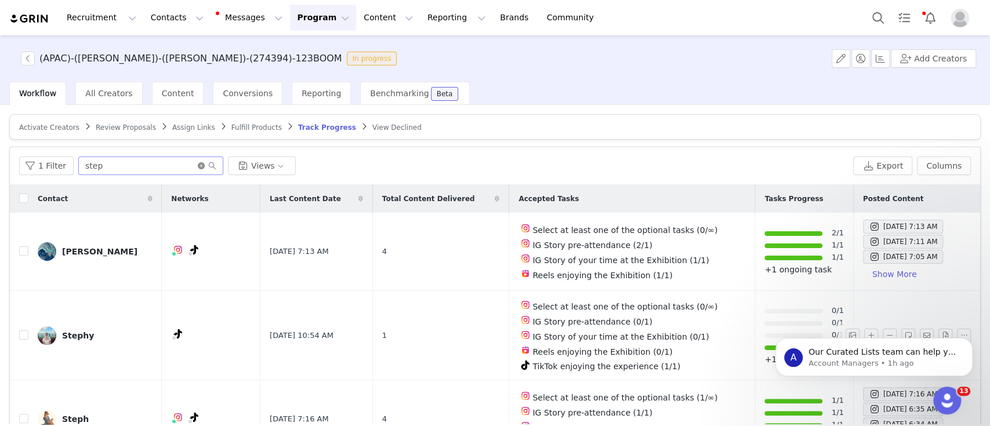
click at [198, 165] on icon "icon: close-circle" at bounding box center [201, 165] width 7 height 7
click at [192, 126] on span "Assign Links" at bounding box center [193, 128] width 43 height 8
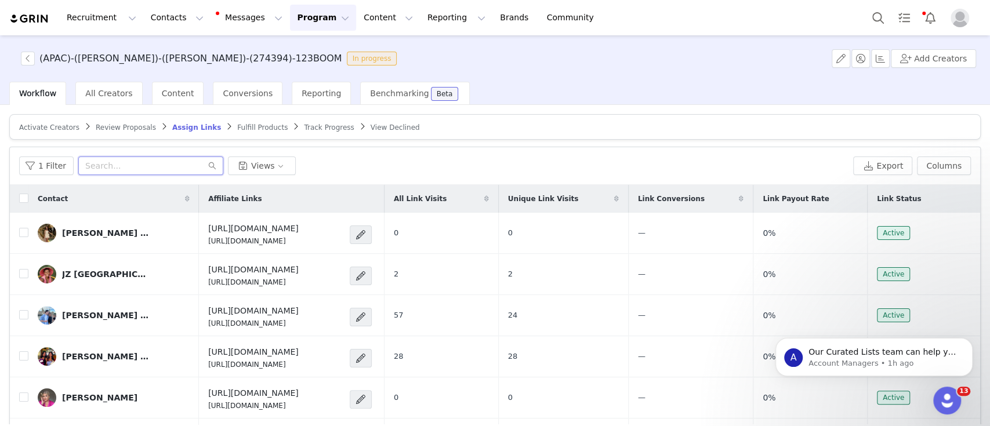
click at [184, 162] on input "text" at bounding box center [150, 166] width 145 height 19
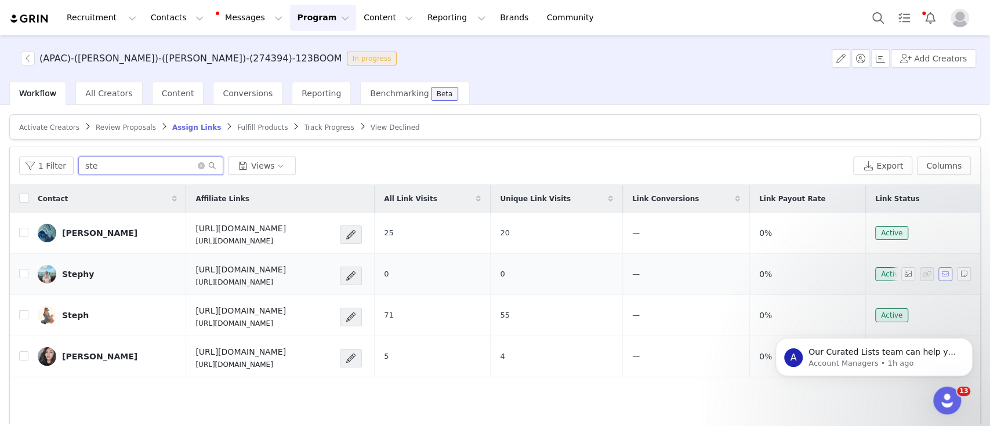
type input "ste"
click at [939, 273] on button "button" at bounding box center [946, 274] width 14 height 14
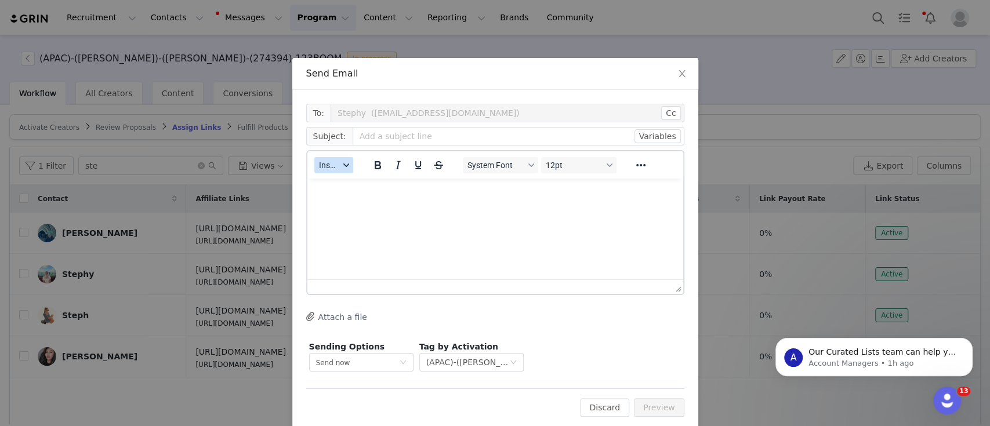
click at [341, 170] on button "Insert" at bounding box center [333, 165] width 39 height 16
click at [360, 182] on div "Insert Template" at bounding box center [370, 186] width 104 height 14
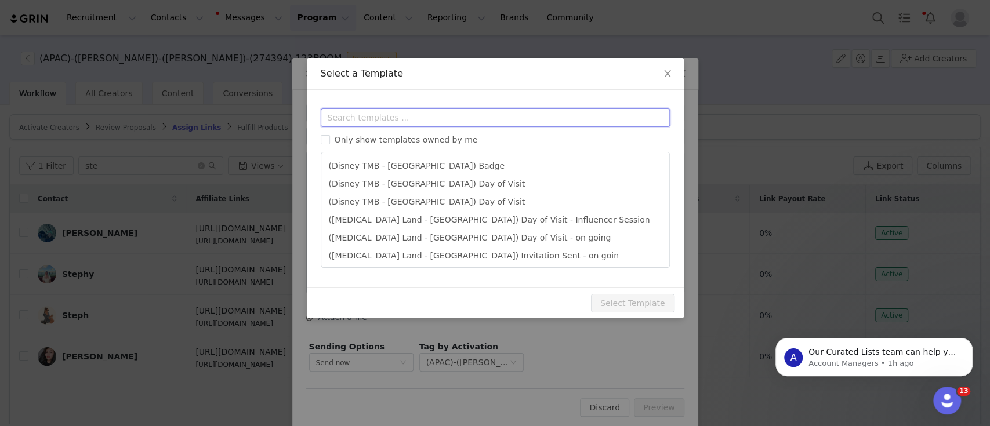
click at [378, 115] on input "text" at bounding box center [495, 117] width 349 height 19
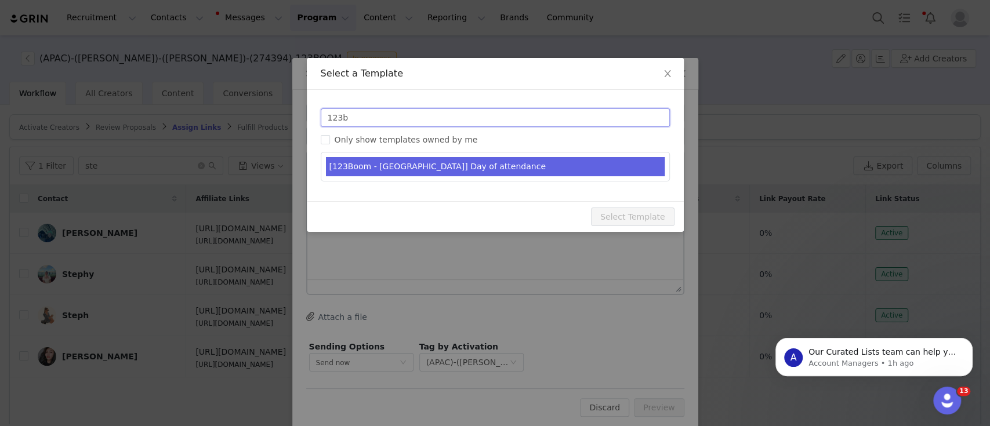
type input "123b"
type input "[MEDICAL_DATA] [instagram_username] | It's almost time to visit 123Boom!"
click at [443, 161] on li "[123Boom - [GEOGRAPHIC_DATA]] Day of attendance" at bounding box center [495, 166] width 339 height 19
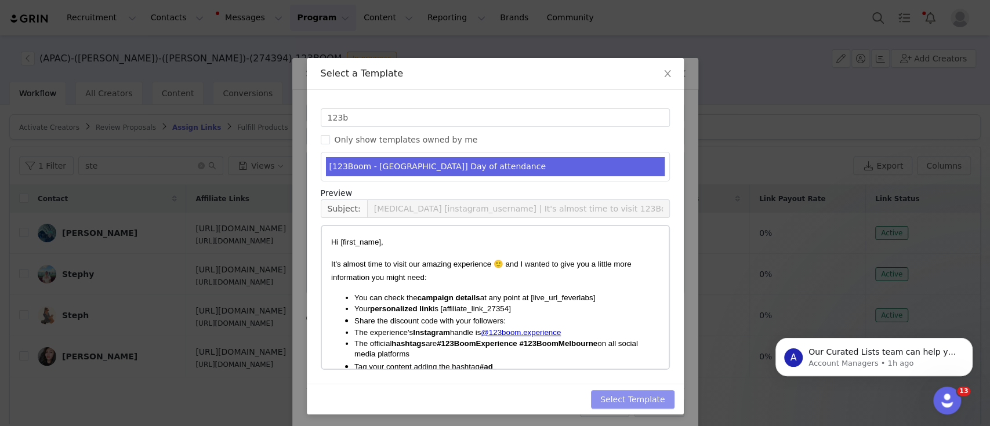
click at [642, 402] on button "Select Template" at bounding box center [633, 399] width 84 height 19
type input "[MEDICAL_DATA] [instagram_username] | It's almost time to visit 123Boom!"
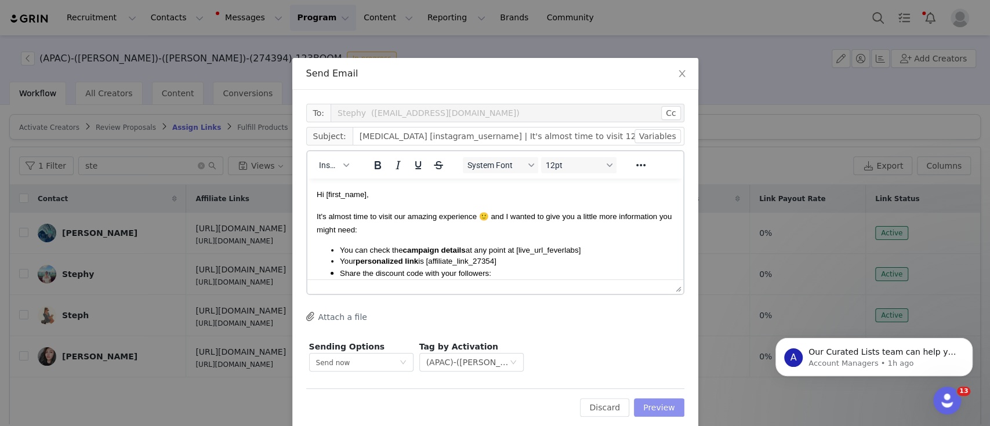
click at [653, 406] on button "Preview" at bounding box center [659, 408] width 50 height 19
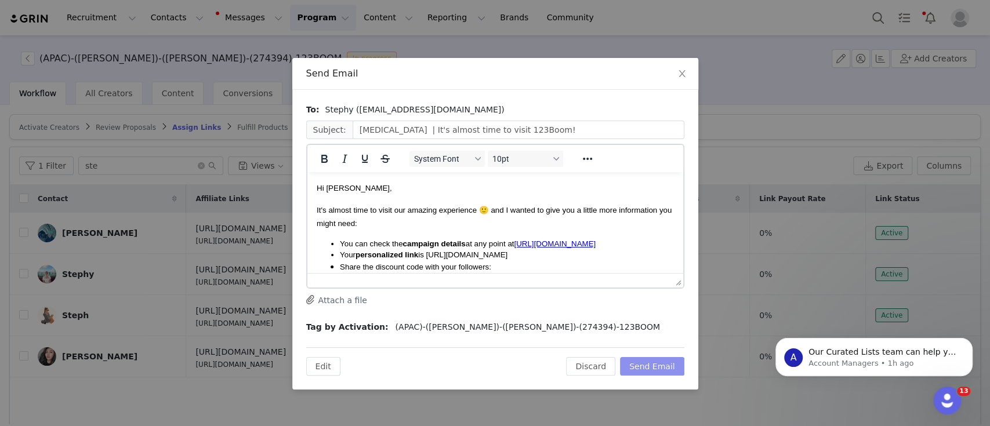
scroll to position [77, 0]
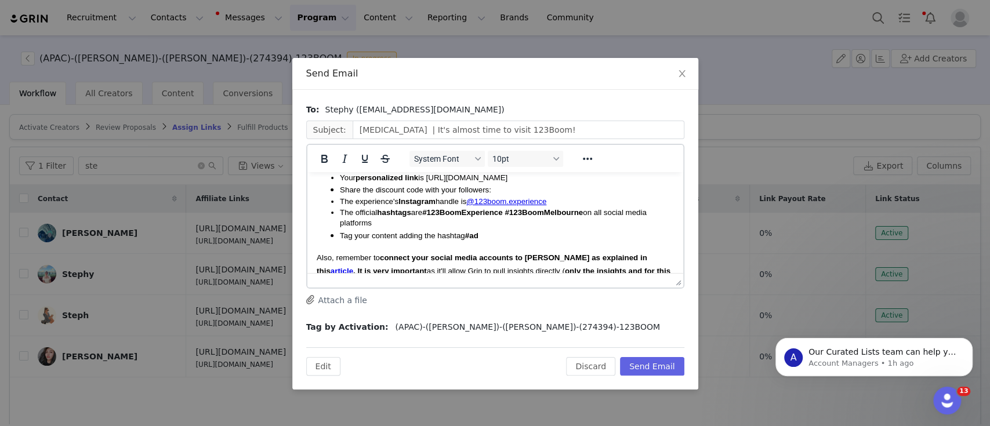
click at [507, 182] on span "Your personalized link is [URL][DOMAIN_NAME]" at bounding box center [423, 177] width 168 height 9
click at [545, 196] on li "Share the discount code with your followers:" at bounding box center [506, 189] width 334 height 13
drag, startPoint x: 553, startPoint y: 204, endPoint x: 492, endPoint y: 201, distance: 61.0
click at [492, 196] on li "Share the discount code with your followers: STEPHYBOOM10" at bounding box center [506, 189] width 334 height 13
click at [503, 242] on li "Tag your content adding the hashtag #ad" at bounding box center [506, 235] width 334 height 13
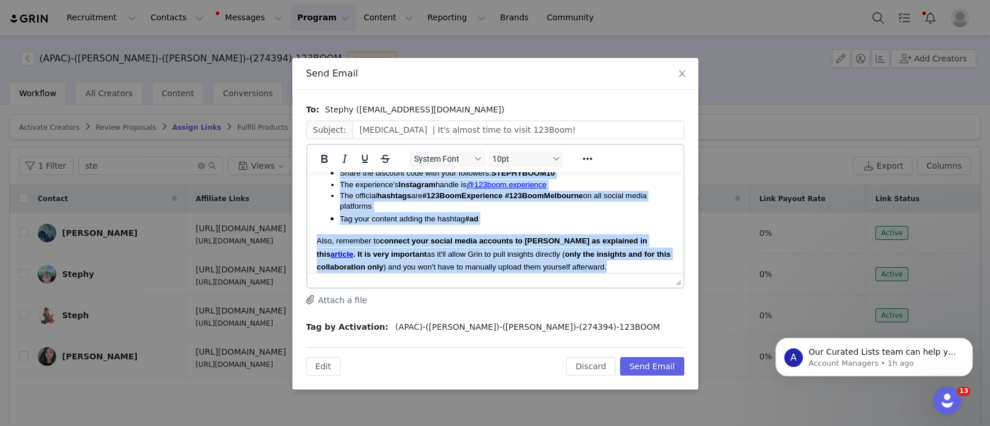
scroll to position [30, 0]
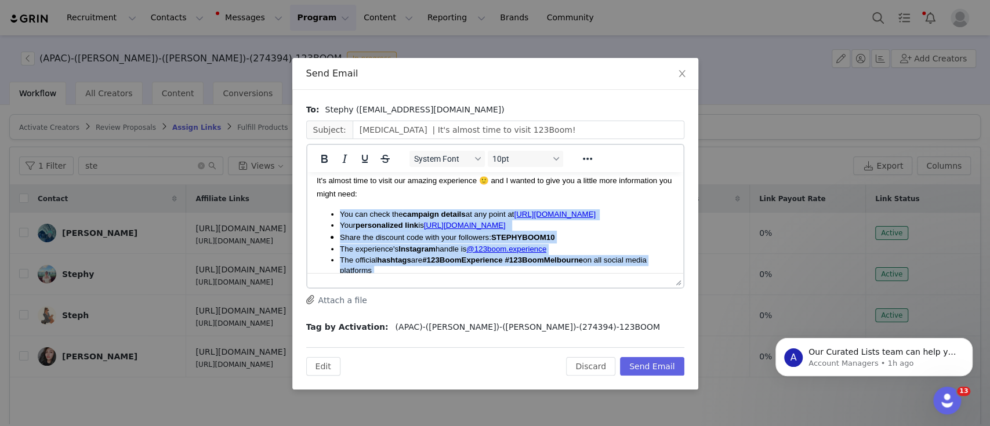
drag, startPoint x: 617, startPoint y: 221, endPoint x: 335, endPoint y: 219, distance: 282.0
click at [335, 219] on body "Hi [PERSON_NAME], It's almost time to visit our amazing experience 🙂 and I want…" at bounding box center [494, 413] width 357 height 522
copy body "You can check the campaign details at any point at [URL][DOMAIN_NAME] Your pers…"
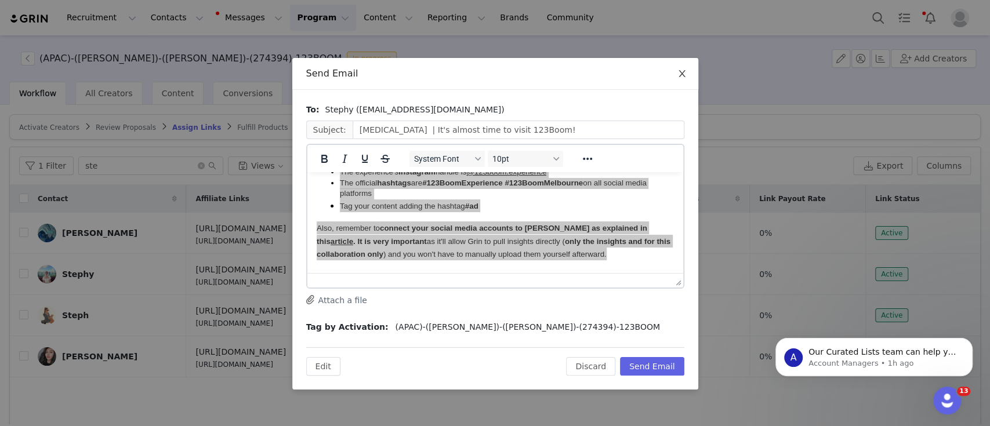
click at [682, 78] on icon "icon: close" at bounding box center [682, 73] width 9 height 9
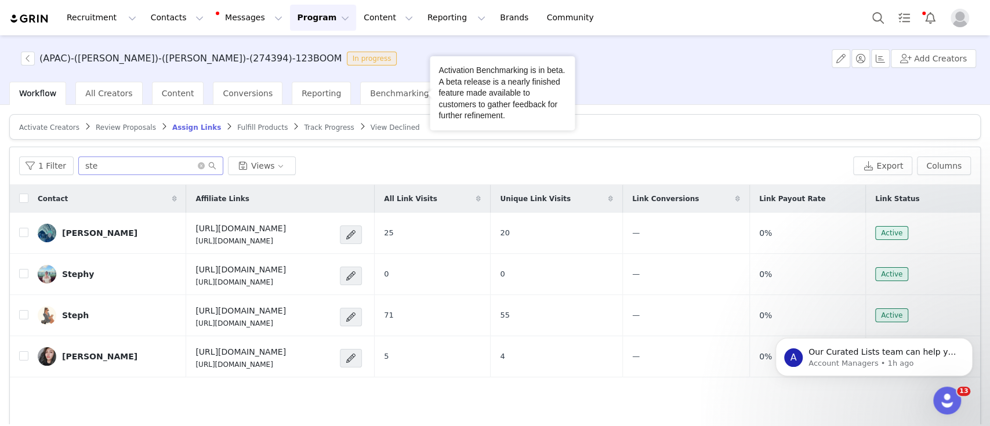
scroll to position [0, 0]
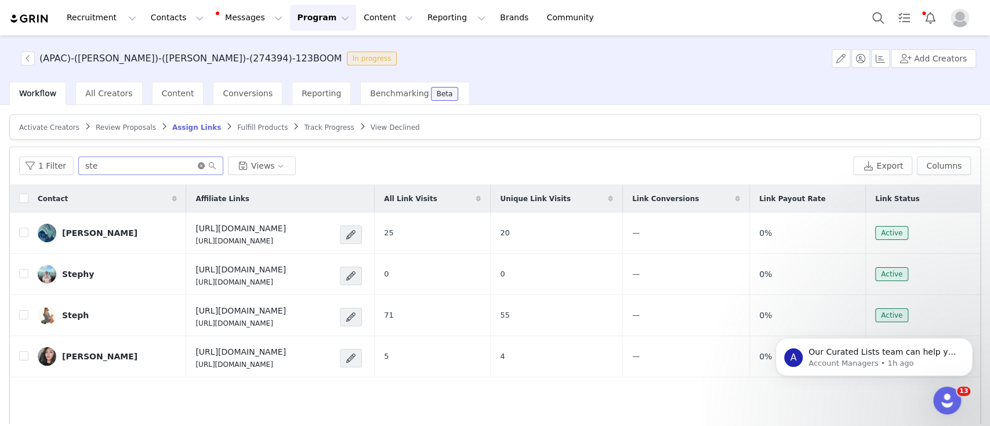
click at [198, 164] on icon "icon: close-circle" at bounding box center [201, 165] width 7 height 7
click at [189, 160] on input "text" at bounding box center [150, 166] width 145 height 19
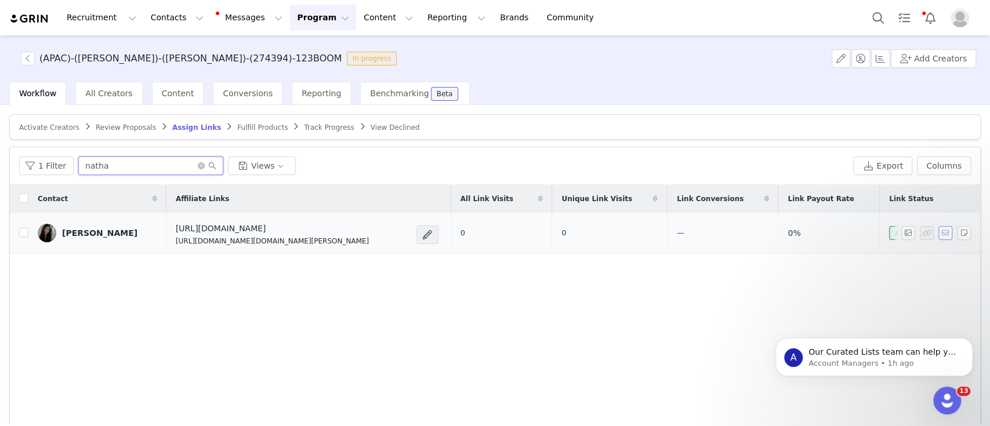
type input "natha"
click at [939, 230] on button "button" at bounding box center [946, 233] width 14 height 14
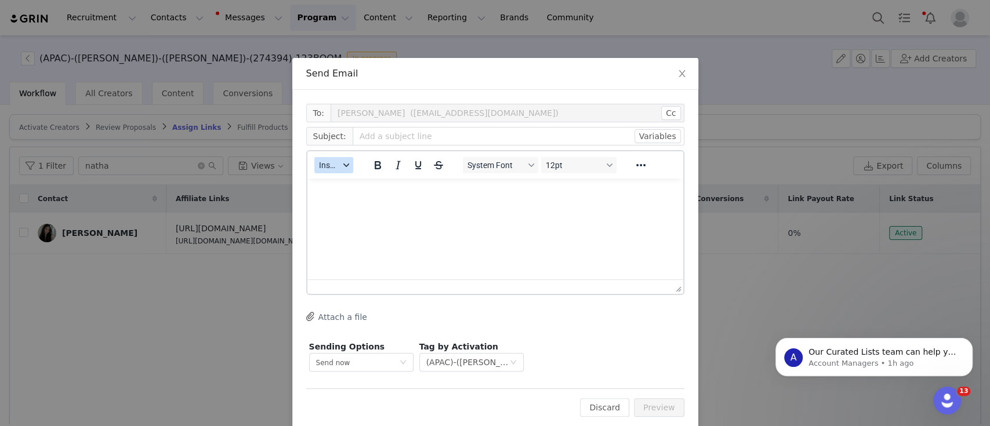
click at [325, 171] on button "Insert" at bounding box center [333, 165] width 39 height 16
click at [338, 188] on div "Insert Template" at bounding box center [370, 186] width 104 height 14
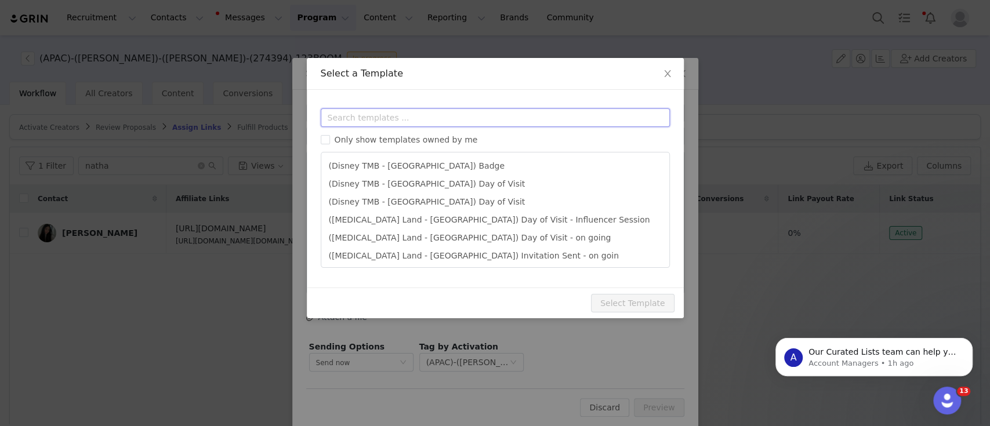
click at [388, 117] on input "text" at bounding box center [495, 117] width 349 height 19
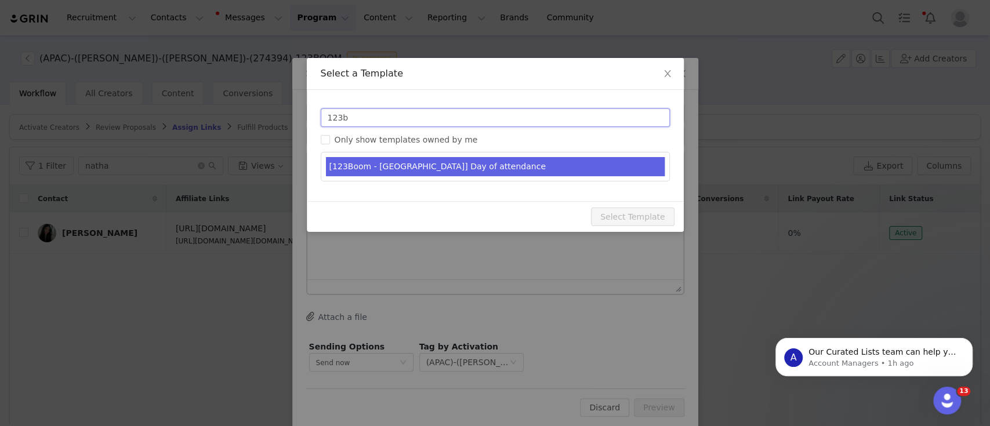
type input "123b"
type input "[MEDICAL_DATA] [instagram_username] | It's almost time to visit 123Boom!"
click at [422, 160] on li "[123Boom - [GEOGRAPHIC_DATA]] Day of attendance" at bounding box center [495, 166] width 339 height 19
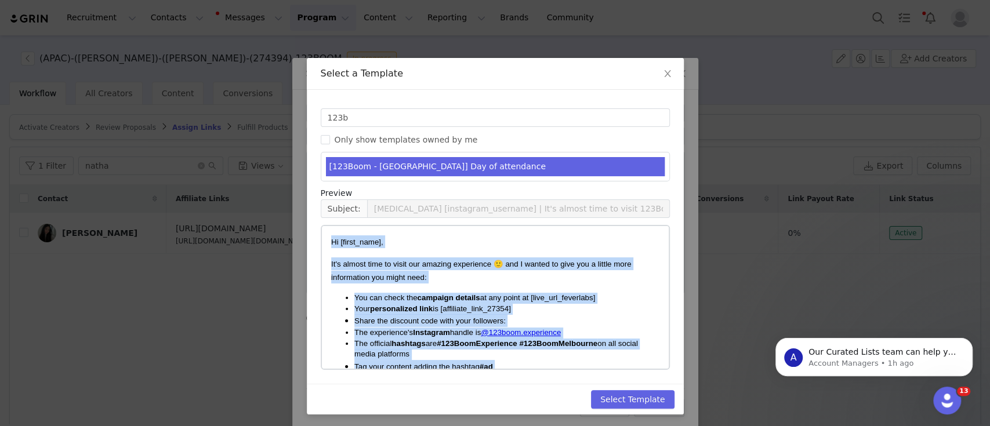
drag, startPoint x: 364, startPoint y: 276, endPoint x: 273, endPoint y: 151, distance: 153.6
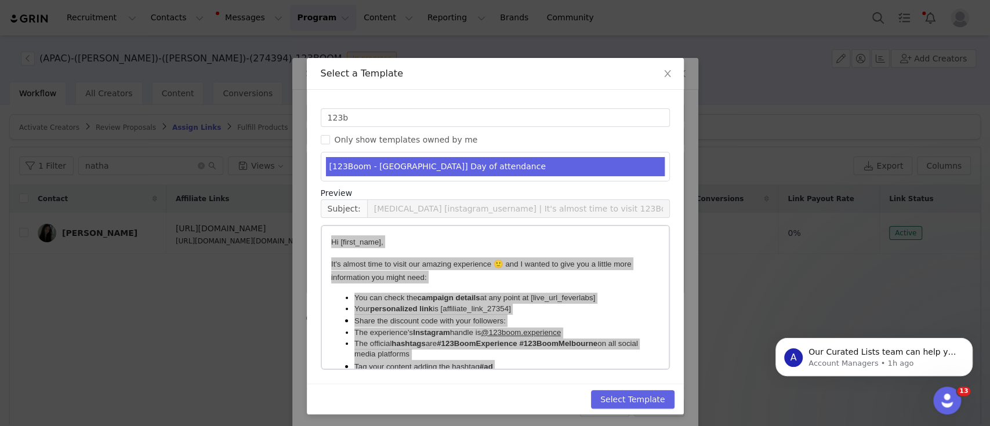
click at [267, 151] on div "Select a Template Templates 123b Only show templates owned by me [123Boom - [GE…" at bounding box center [495, 213] width 990 height 426
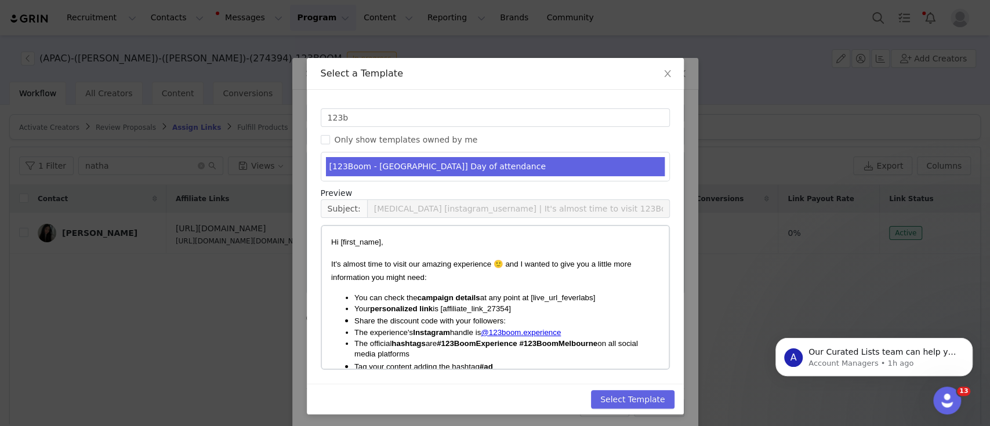
click at [382, 273] on span "It's almost time to visit our amazing experience 🙂 and I wanted to give you a l…" at bounding box center [481, 270] width 300 height 21
click at [491, 169] on li "[123Boom - [GEOGRAPHIC_DATA]] Day of attendance" at bounding box center [495, 166] width 339 height 19
click at [622, 394] on button "Select Template" at bounding box center [633, 399] width 84 height 19
type input "[MEDICAL_DATA] [instagram_username] | It's almost time to visit 123Boom!"
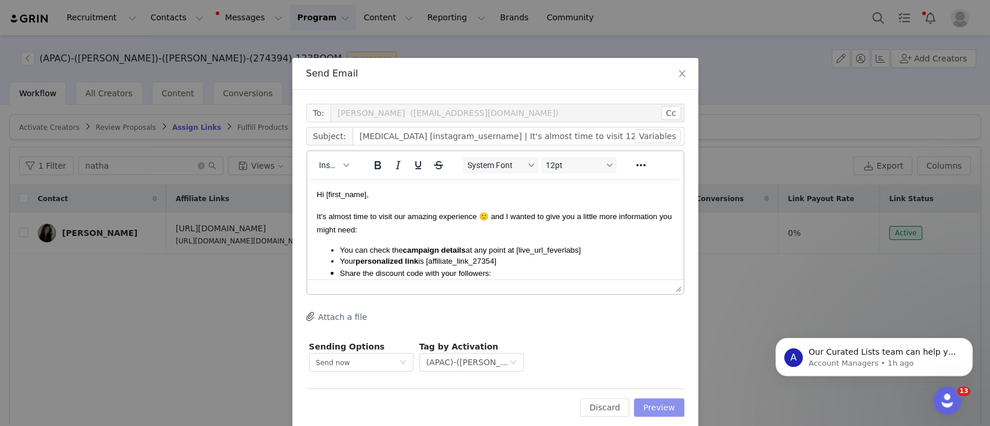
click at [663, 406] on button "Preview" at bounding box center [659, 408] width 50 height 19
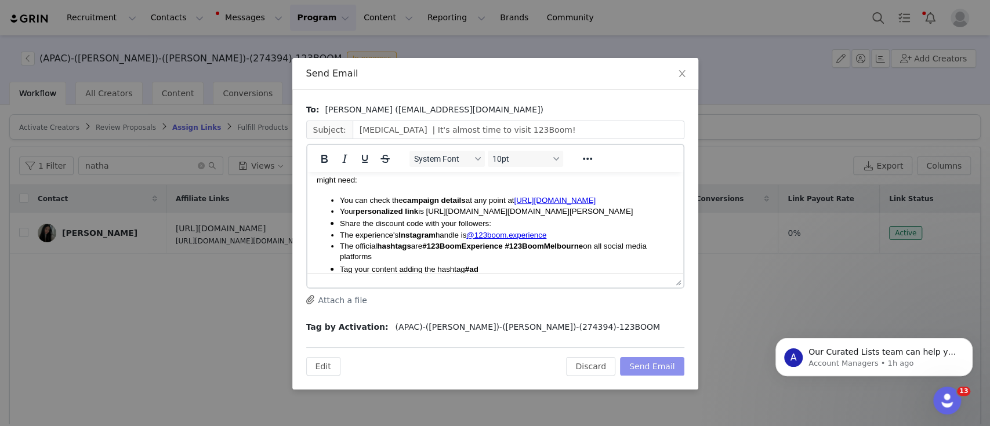
scroll to position [77, 0]
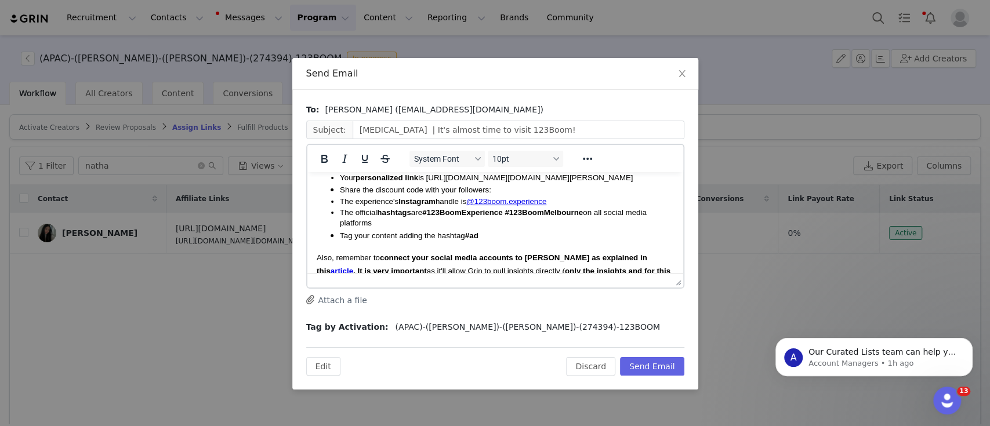
click at [500, 196] on li "Share the discount code with your followers:" at bounding box center [506, 189] width 334 height 13
drag, startPoint x: 562, startPoint y: 201, endPoint x: 495, endPoint y: 202, distance: 66.1
click at [495, 196] on li "Share the discount code with your followers: NATHALIEBOOM10" at bounding box center [506, 189] width 334 height 13
click at [580, 196] on li "Share the discount code with your followers: NATHALIEBOOM10" at bounding box center [506, 189] width 334 height 13
click at [594, 182] on span "Your personalized link is [URL][DOMAIN_NAME][DOMAIN_NAME][PERSON_NAME]" at bounding box center [485, 177] width 293 height 9
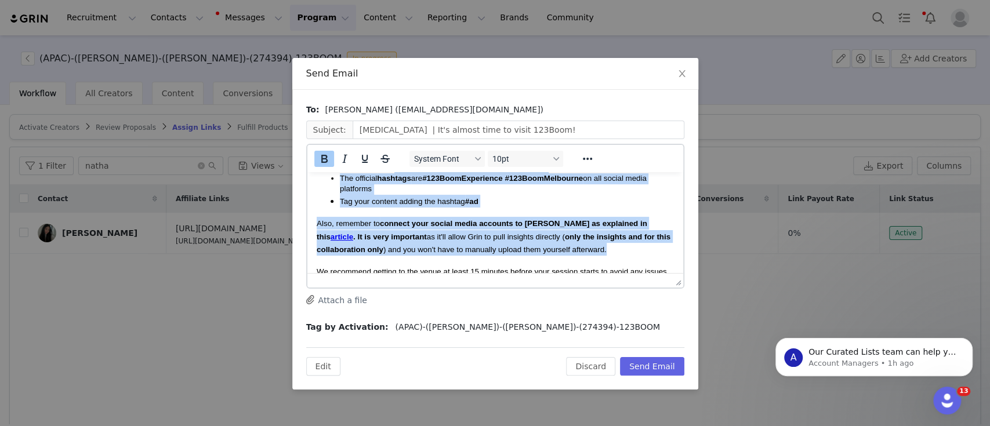
scroll to position [0, 0]
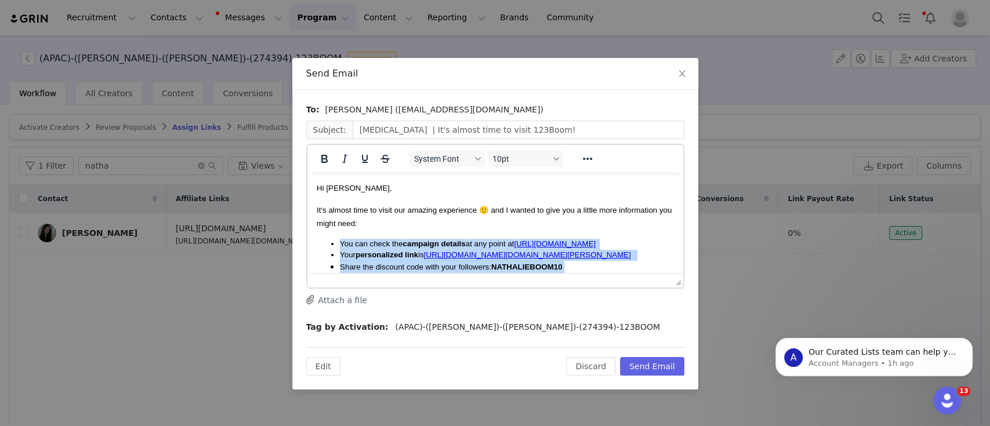
drag, startPoint x: 631, startPoint y: 221, endPoint x: 328, endPoint y: 243, distance: 303.6
copy body "You can check the campaign details at any point at [URL][DOMAIN_NAME] Your pers…"
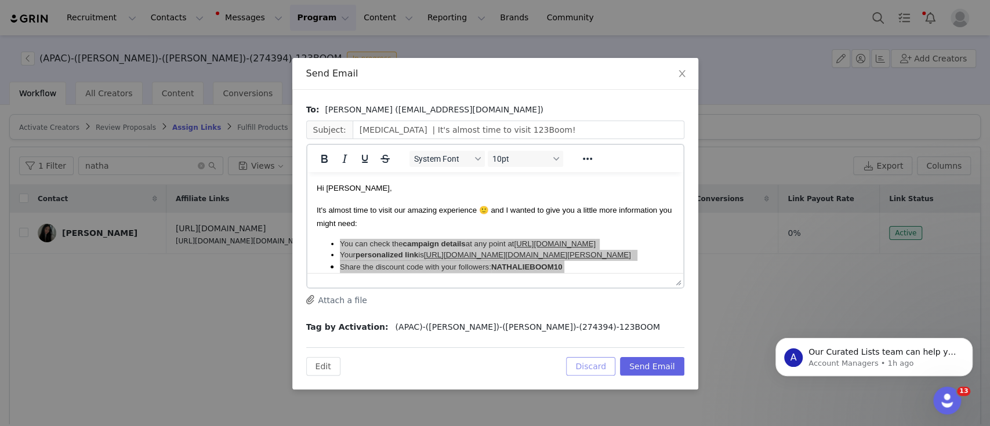
click at [608, 362] on button "Discard" at bounding box center [590, 366] width 49 height 19
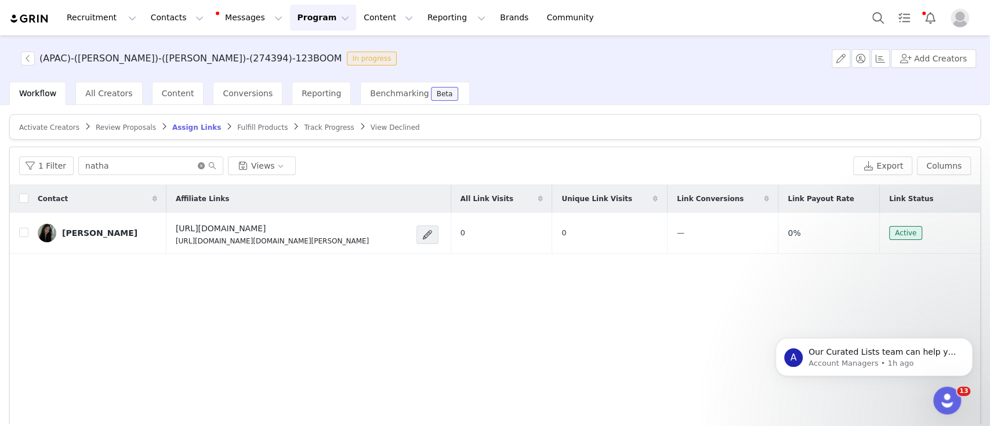
click at [198, 163] on icon "icon: close-circle" at bounding box center [201, 165] width 7 height 7
